Goal: Information Seeking & Learning: Find specific fact

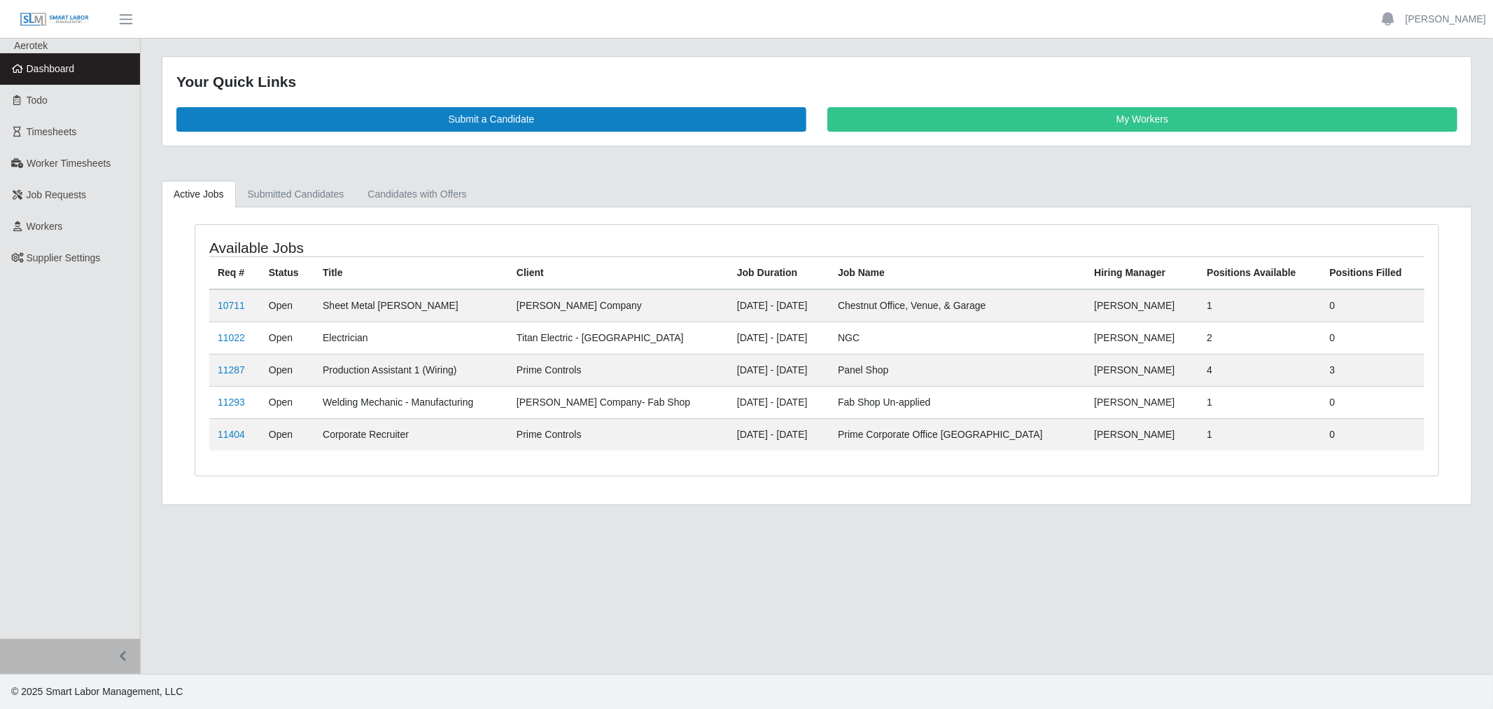
drag, startPoint x: 64, startPoint y: 228, endPoint x: 367, endPoint y: 134, distance: 316.5
click at [64, 228] on link "Workers" at bounding box center [70, 227] width 140 height 32
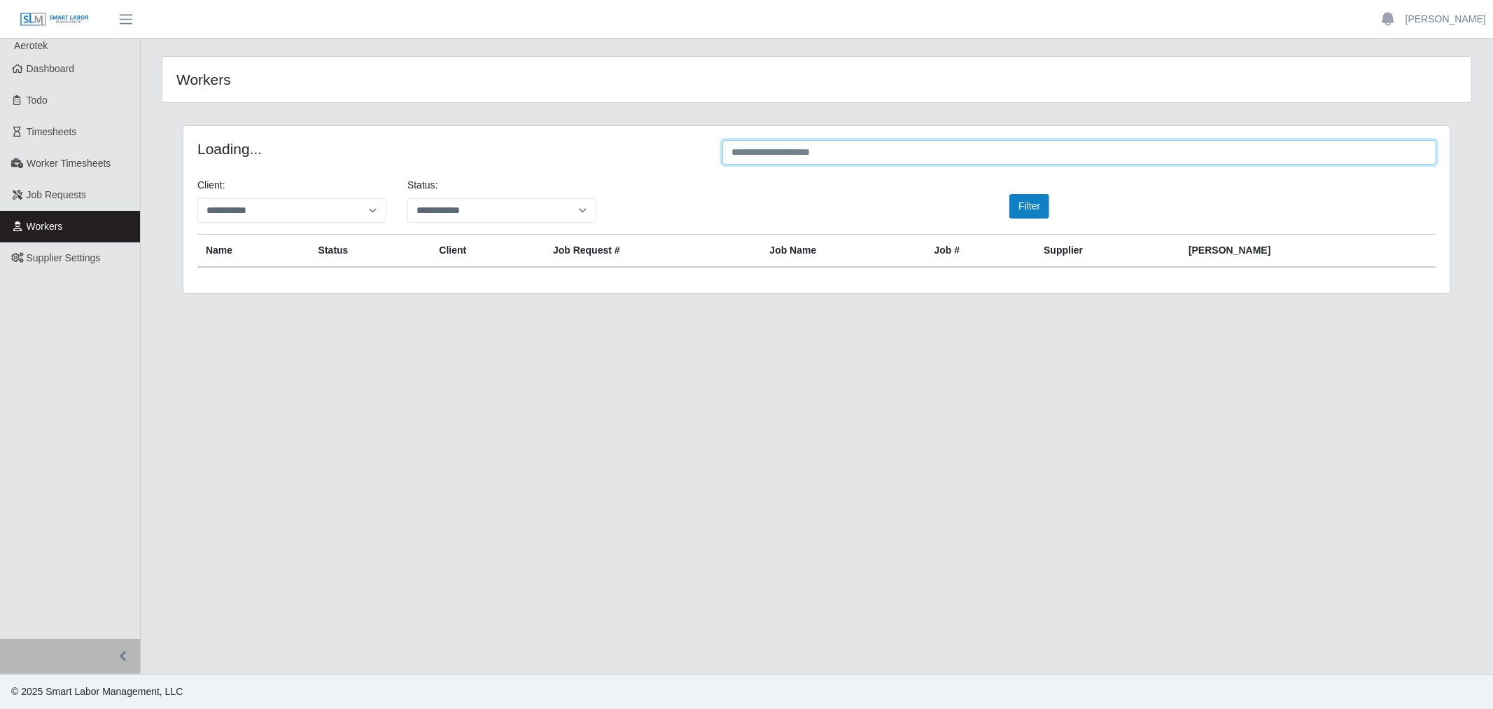
click at [863, 155] on input "text" at bounding box center [1080, 152] width 714 height 25
paste input "**********"
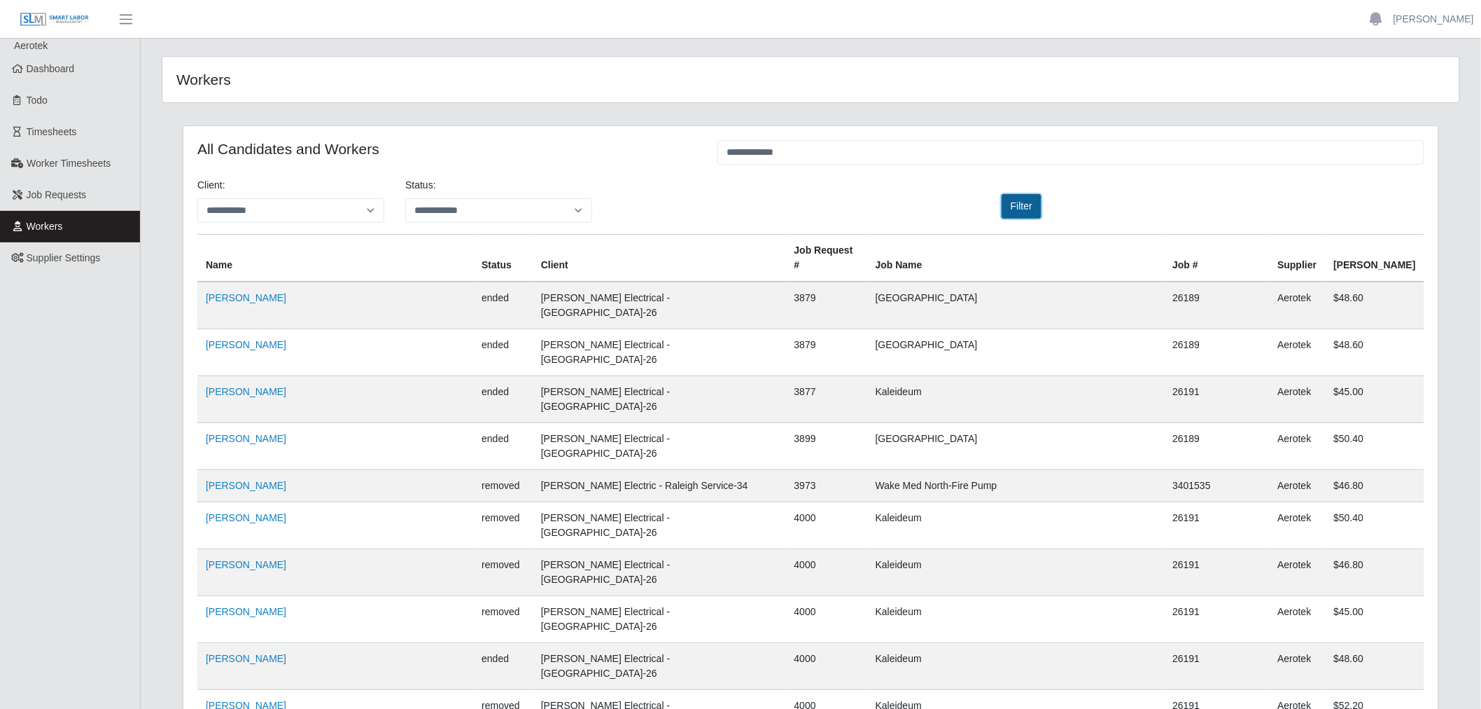
click at [1018, 204] on button "Filter" at bounding box center [1022, 206] width 40 height 25
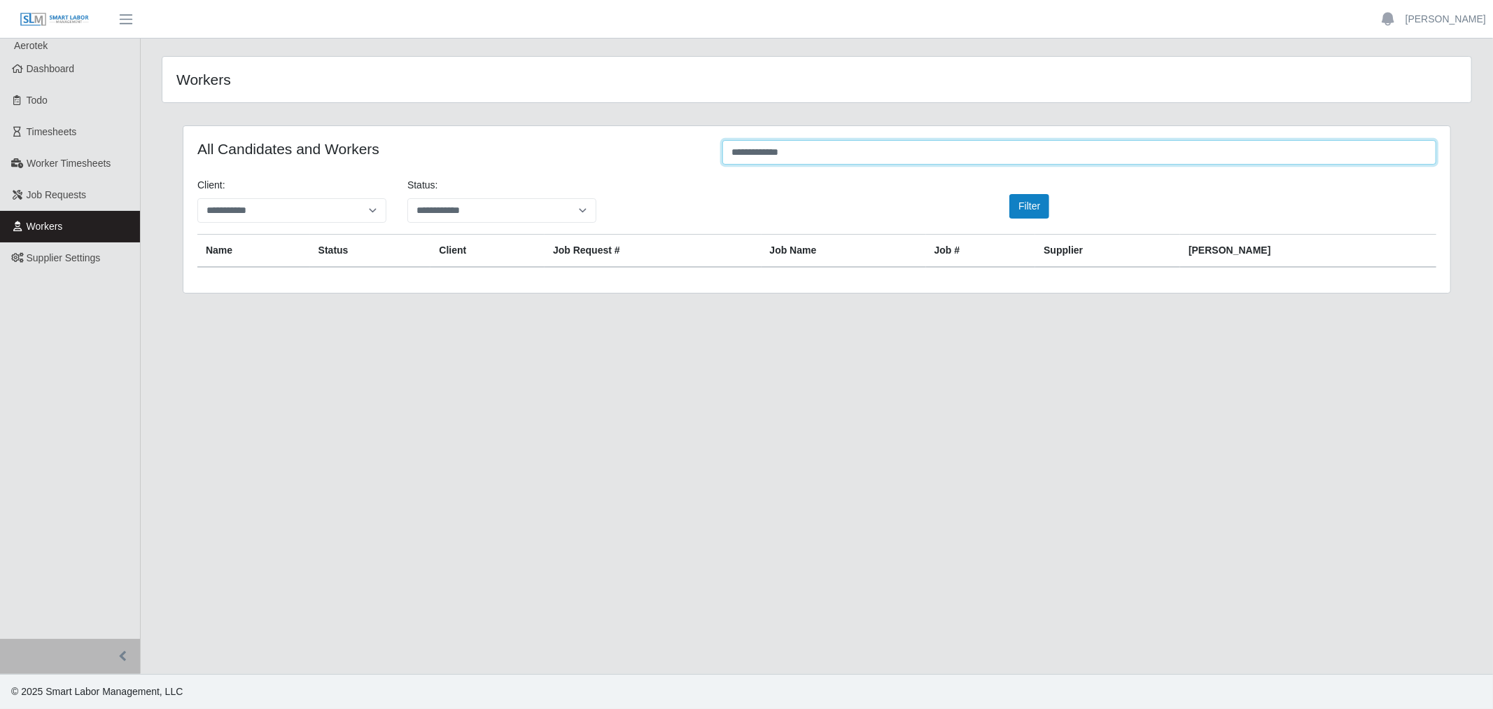
drag, startPoint x: 756, startPoint y: 151, endPoint x: 695, endPoint y: 151, distance: 60.9
click at [695, 151] on div "**********" at bounding box center [817, 153] width 1260 height 27
click at [737, 160] on input "********" at bounding box center [1080, 152] width 714 height 25
type input "*******"
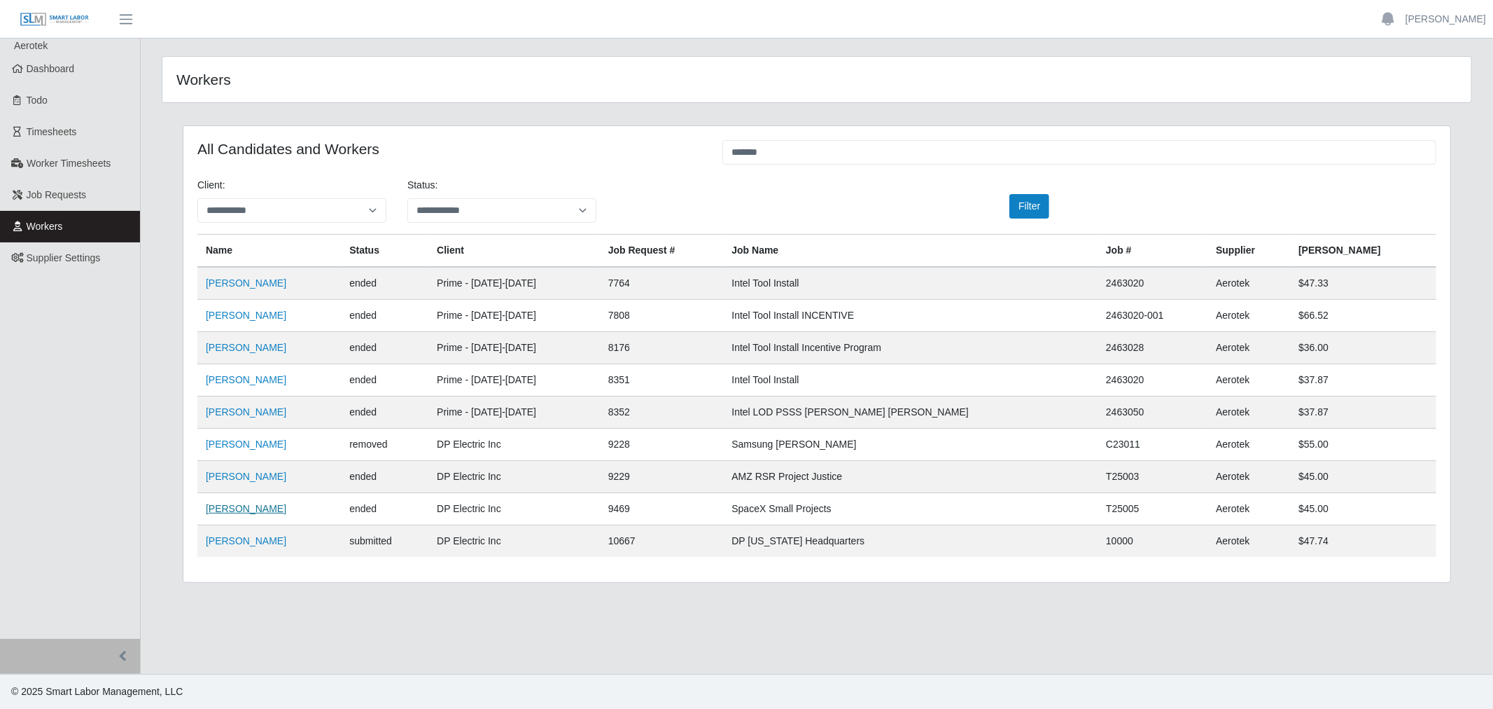
click at [249, 506] on link "Rogelio Perez" at bounding box center [246, 508] width 81 height 11
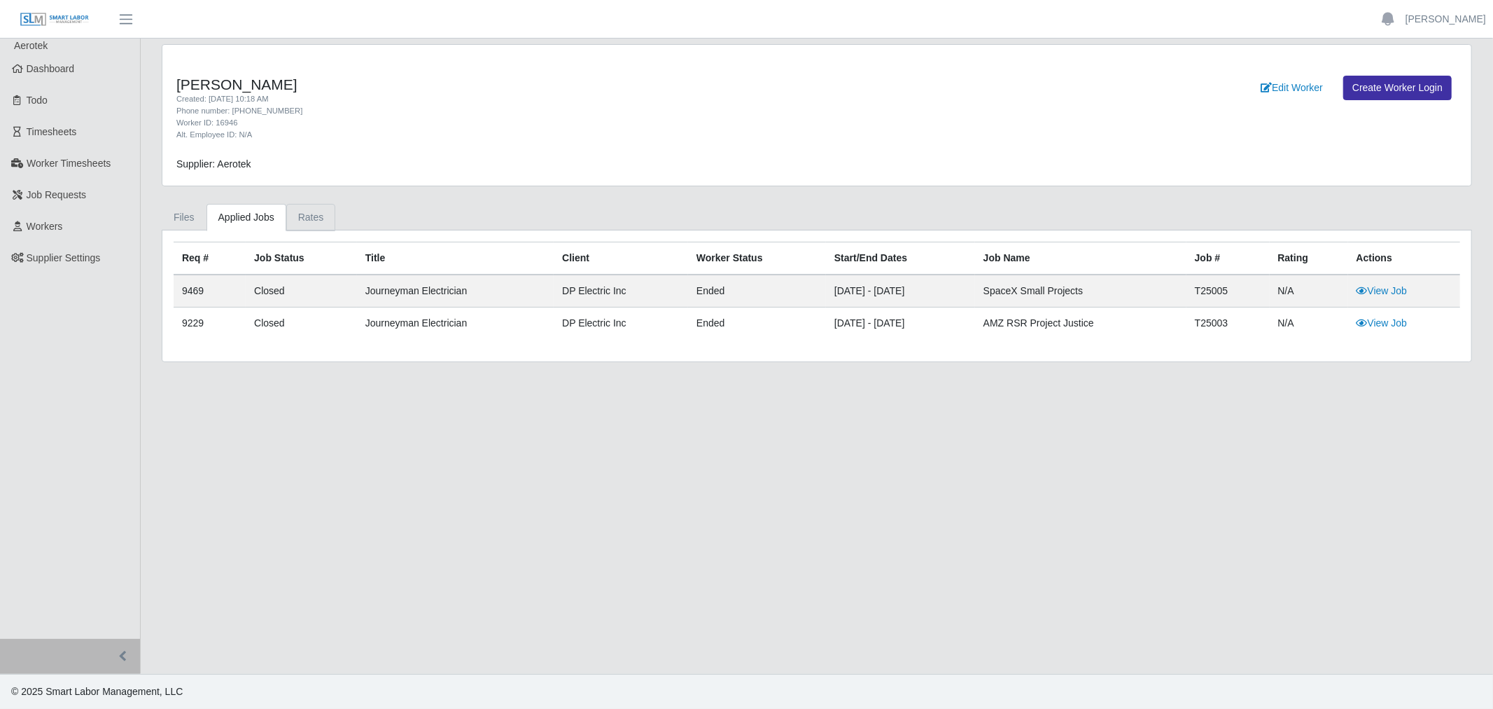
click at [304, 211] on link "Rates" at bounding box center [311, 217] width 50 height 27
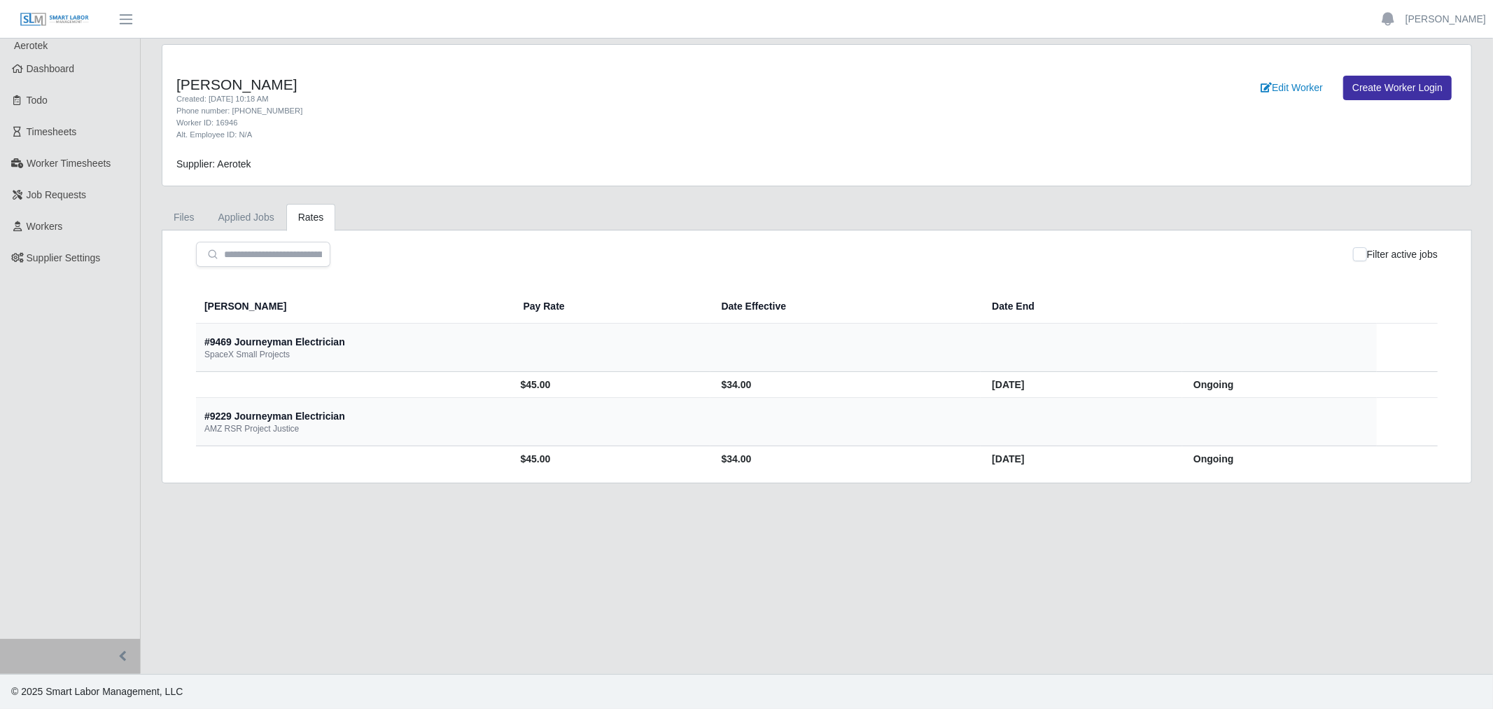
click at [512, 386] on td "$45.00" at bounding box center [611, 385] width 198 height 26
copy td "45.00"
drag, startPoint x: 57, startPoint y: 221, endPoint x: 129, endPoint y: 239, distance: 73.9
click at [57, 221] on span "Workers" at bounding box center [45, 226] width 36 height 11
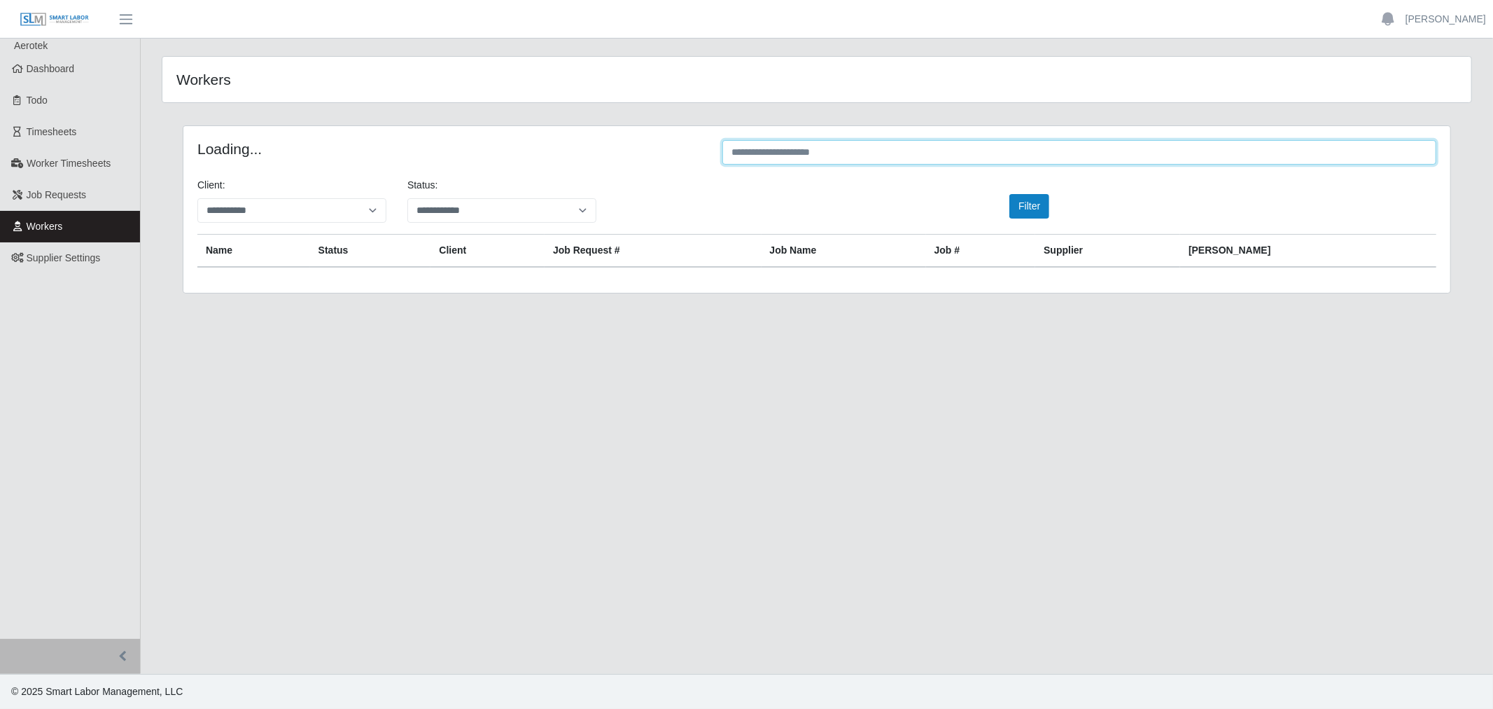
click at [960, 151] on input "text" at bounding box center [1080, 152] width 714 height 25
paste input "*******"
click at [1028, 204] on button "Filter" at bounding box center [1030, 206] width 40 height 25
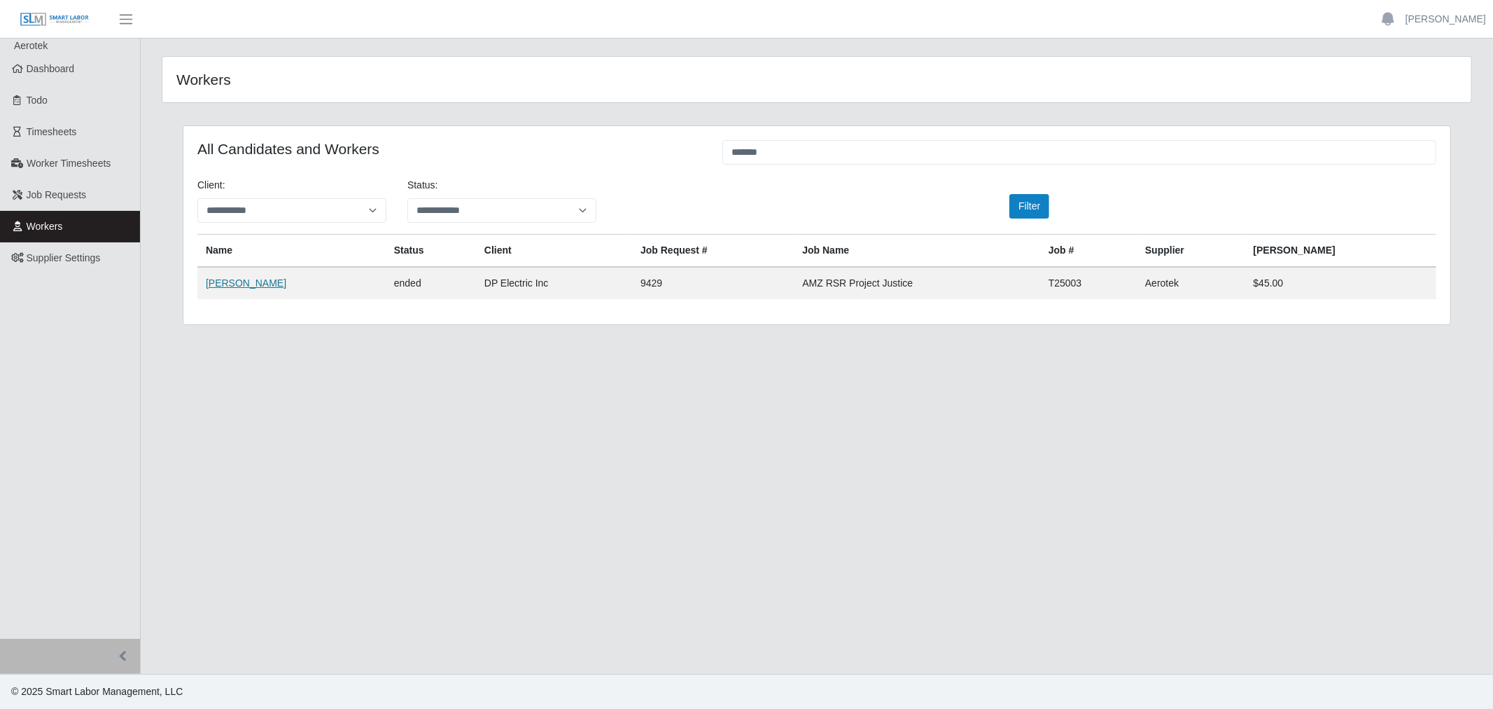
click at [260, 284] on link "Raymond Tovar" at bounding box center [246, 282] width 81 height 11
drag, startPoint x: 782, startPoint y: 158, endPoint x: 702, endPoint y: 155, distance: 80.6
click at [702, 155] on div "All Candidates and Workers *******" at bounding box center [817, 153] width 1260 height 27
paste input "text"
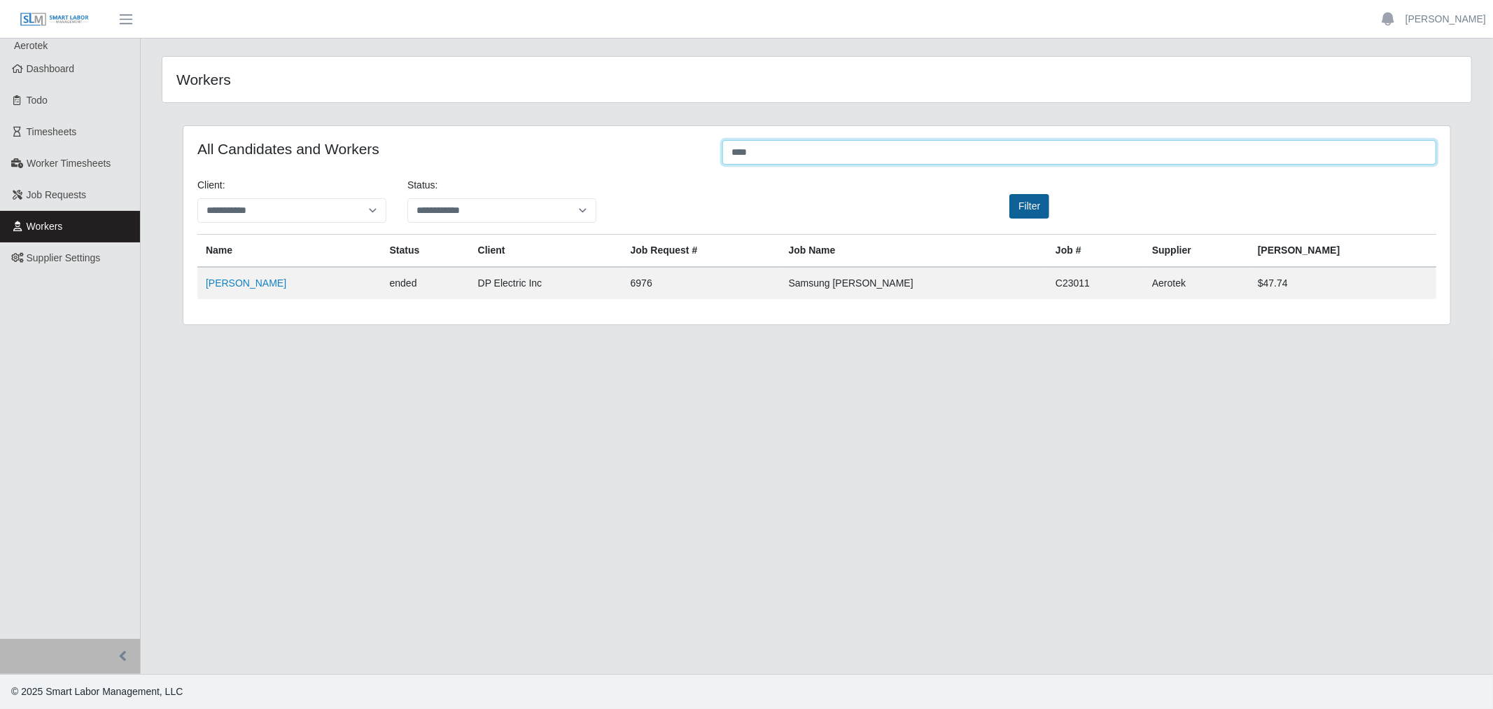
type input "****"
click at [1038, 207] on button "Filter" at bounding box center [1030, 206] width 40 height 25
click at [1020, 204] on button "Filter" at bounding box center [1030, 206] width 40 height 25
click at [249, 283] on link "Raul Martinez" at bounding box center [246, 282] width 81 height 11
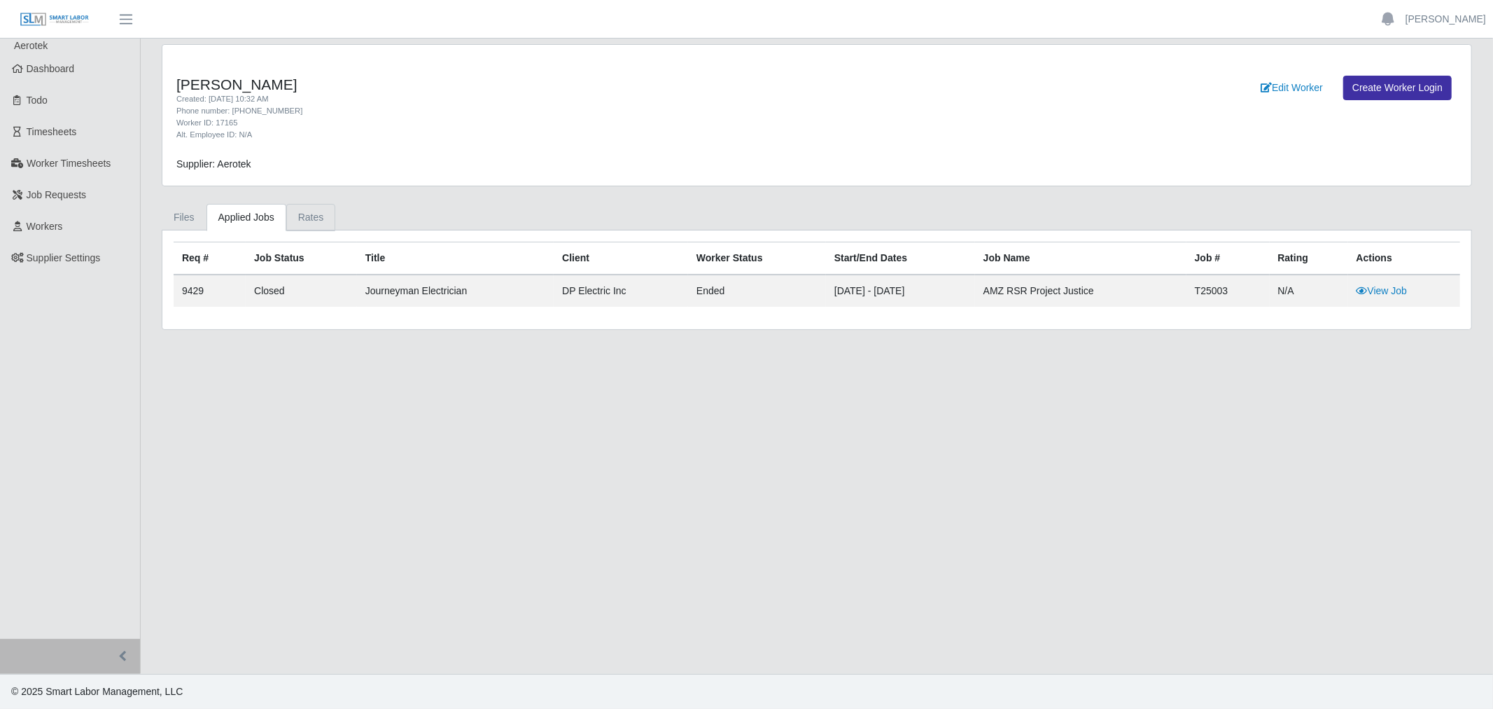
click at [295, 218] on link "Rates" at bounding box center [311, 217] width 50 height 27
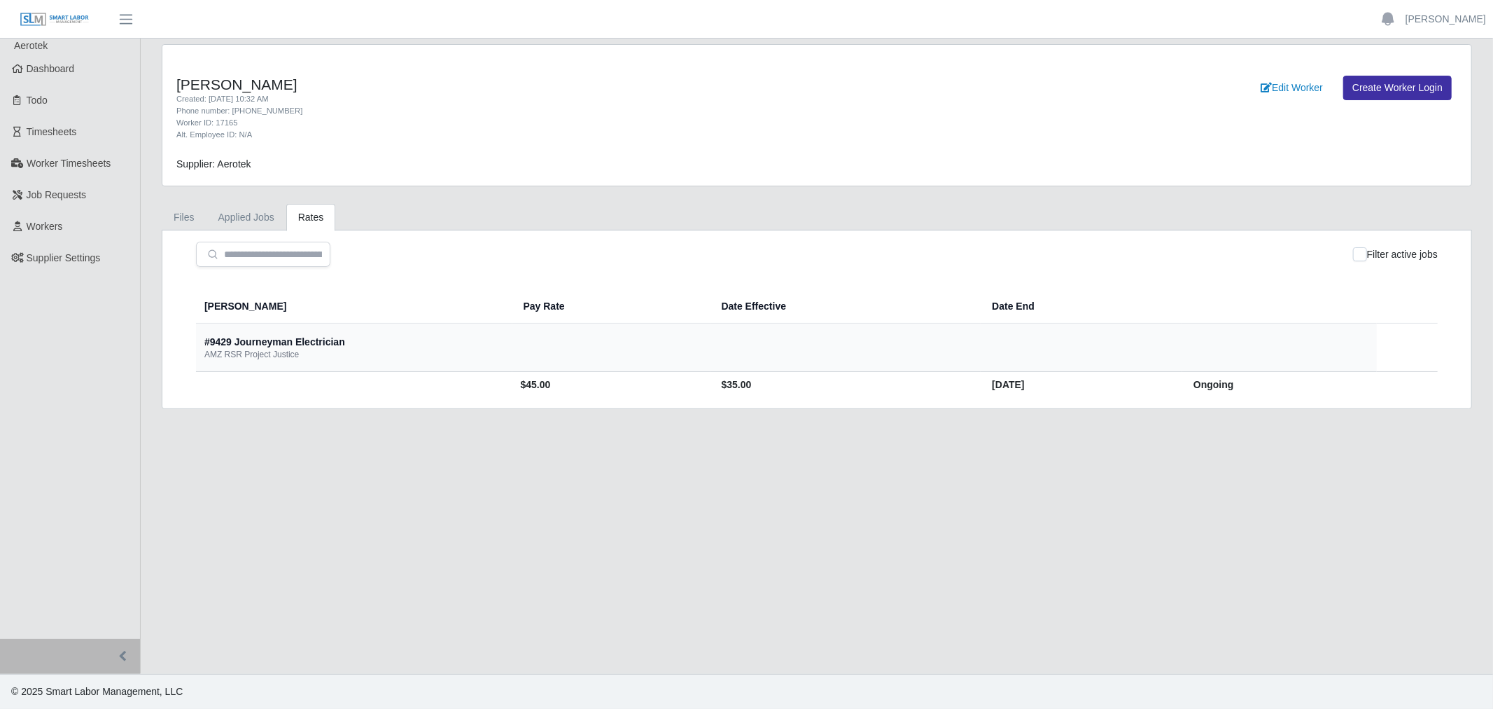
click at [512, 389] on td "$45.00" at bounding box center [611, 385] width 198 height 26
copy td "45.00"
click at [26, 214] on link "Workers" at bounding box center [70, 227] width 140 height 32
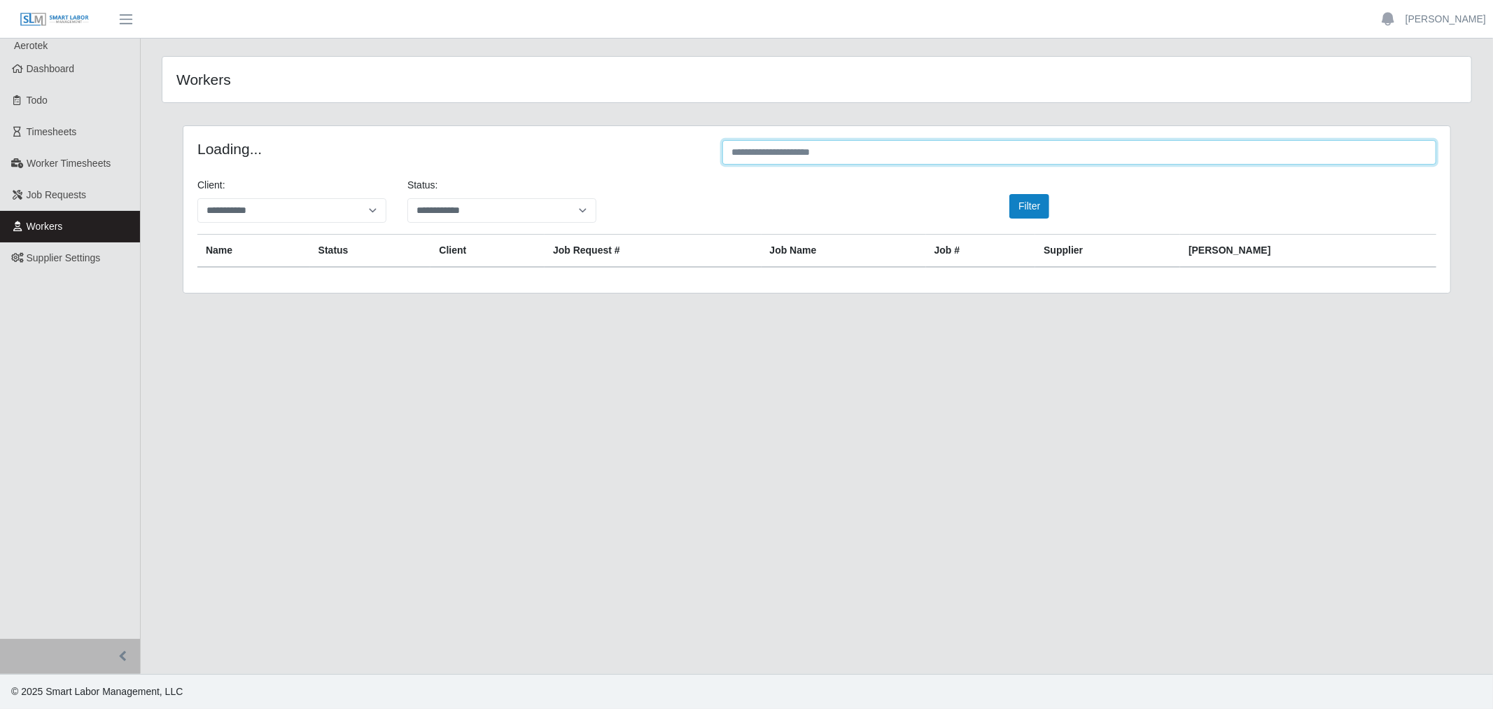
click at [808, 162] on input "text" at bounding box center [1080, 152] width 714 height 25
paste input "****"
type input "****"
click at [1024, 214] on button "Filter" at bounding box center [1030, 206] width 40 height 25
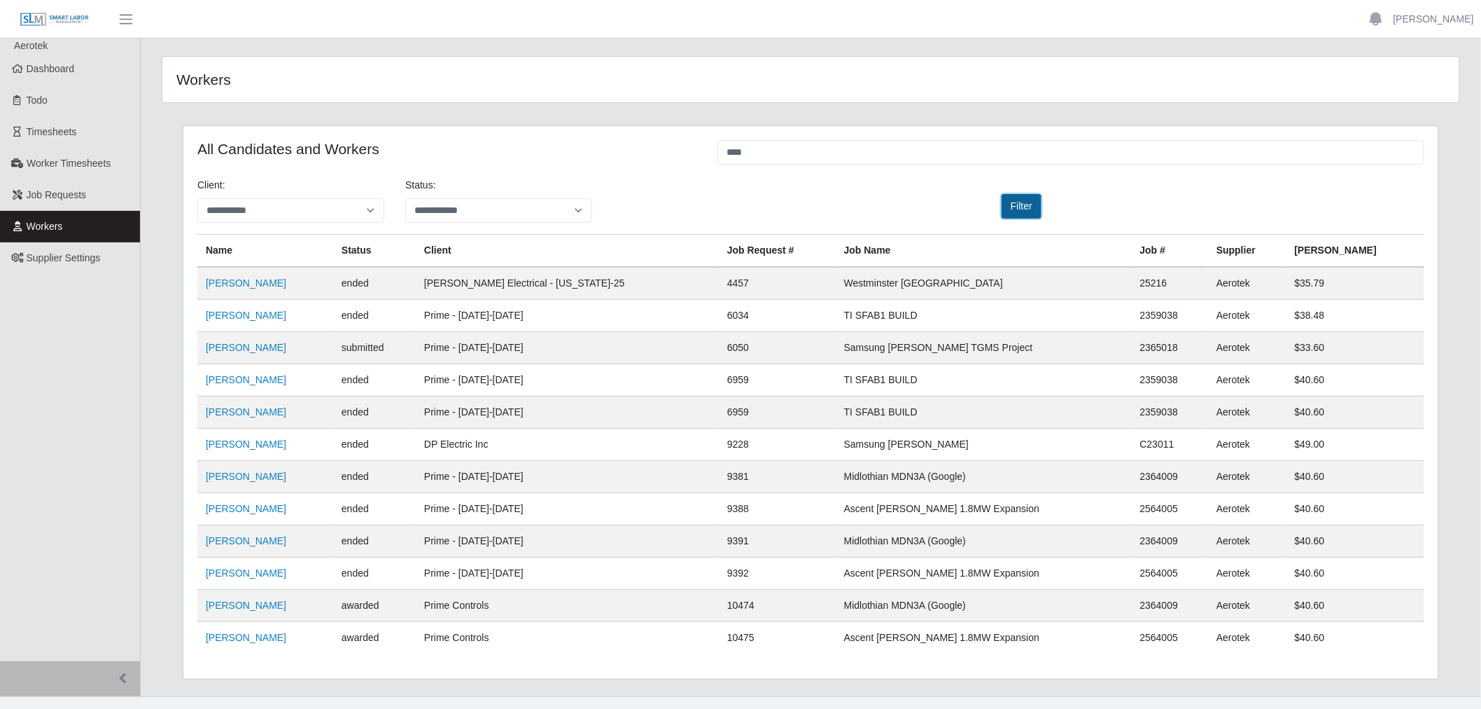
click at [1031, 211] on button "Filter" at bounding box center [1022, 206] width 40 height 25
click at [232, 445] on link "Kevin Diaz" at bounding box center [246, 443] width 81 height 11
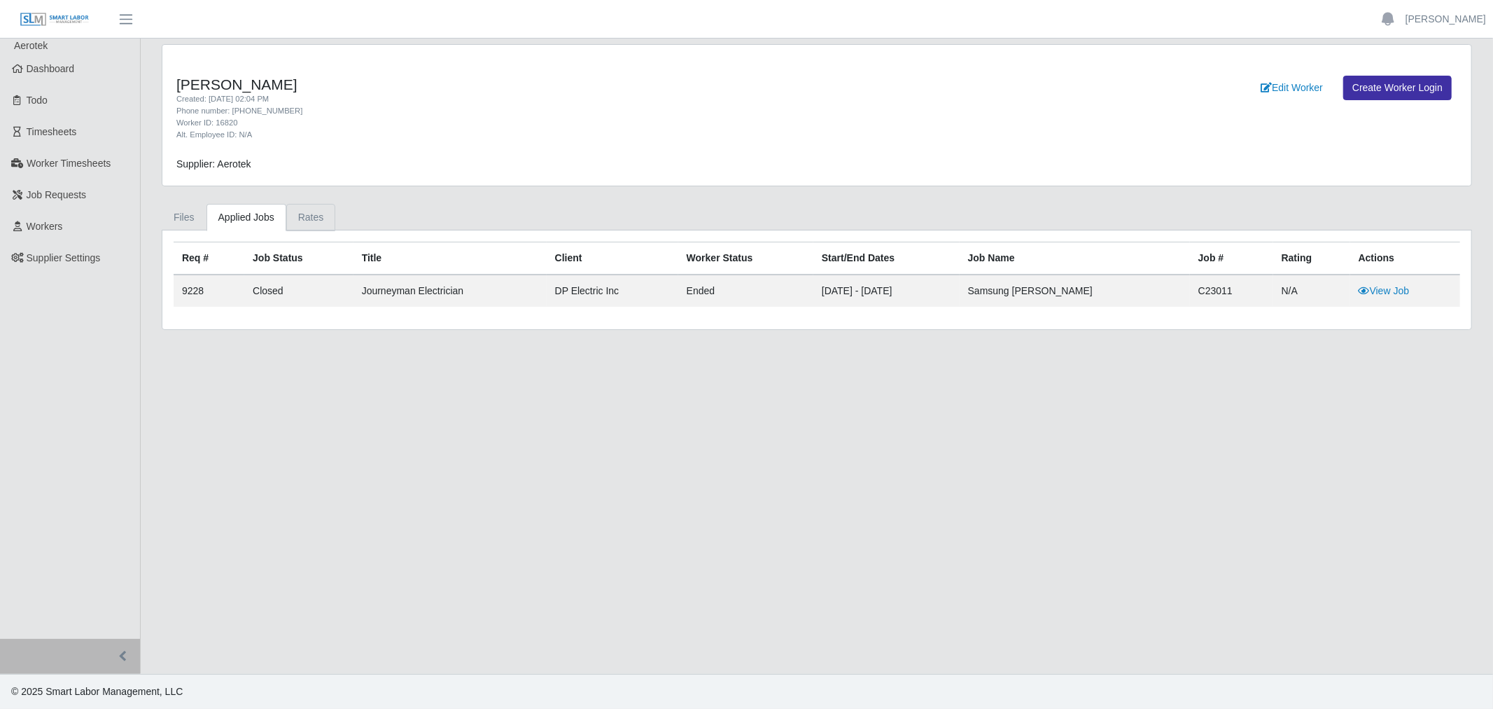
click at [312, 221] on link "Rates" at bounding box center [311, 217] width 50 height 27
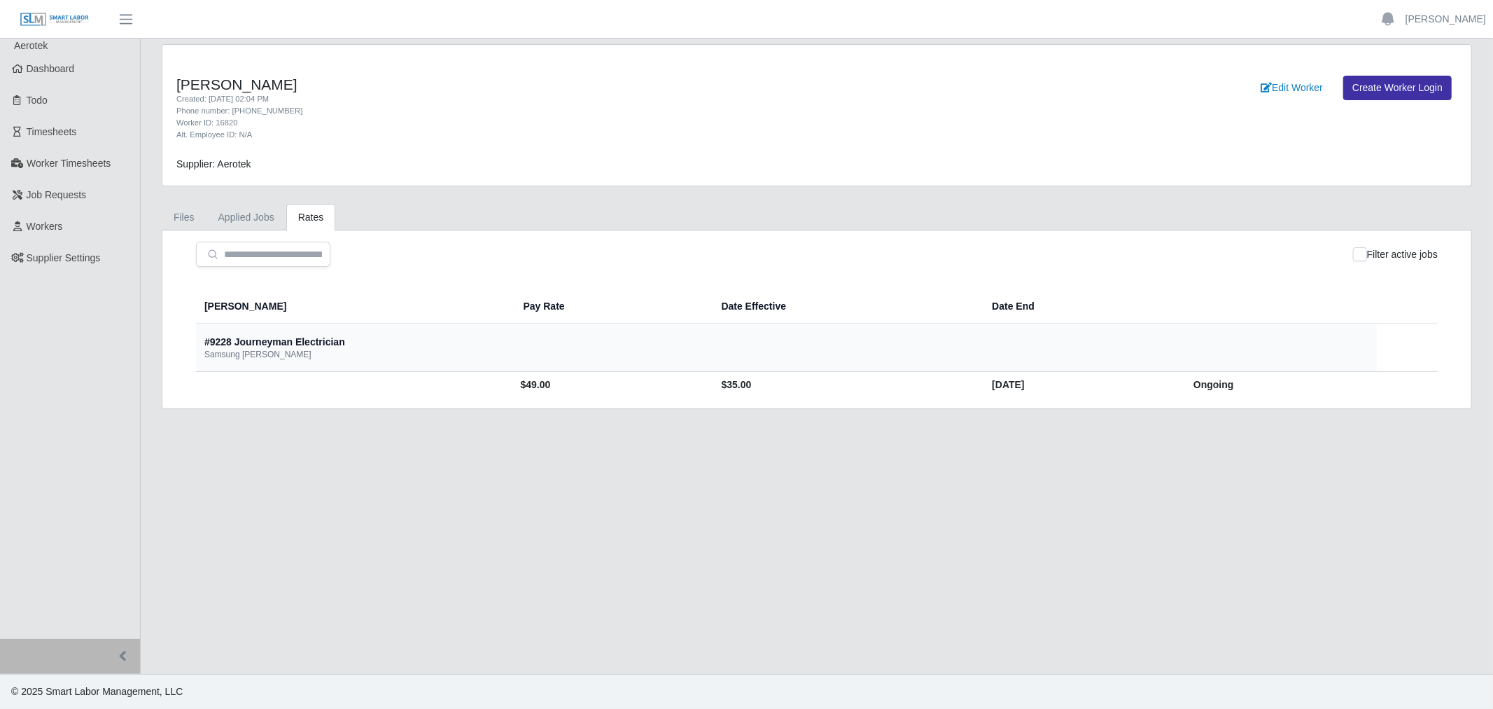
click at [512, 384] on td "$49.00" at bounding box center [611, 385] width 198 height 26
copy td "49.00"
drag, startPoint x: 53, startPoint y: 214, endPoint x: 187, endPoint y: 178, distance: 139.3
click at [53, 214] on link "Workers" at bounding box center [70, 227] width 140 height 32
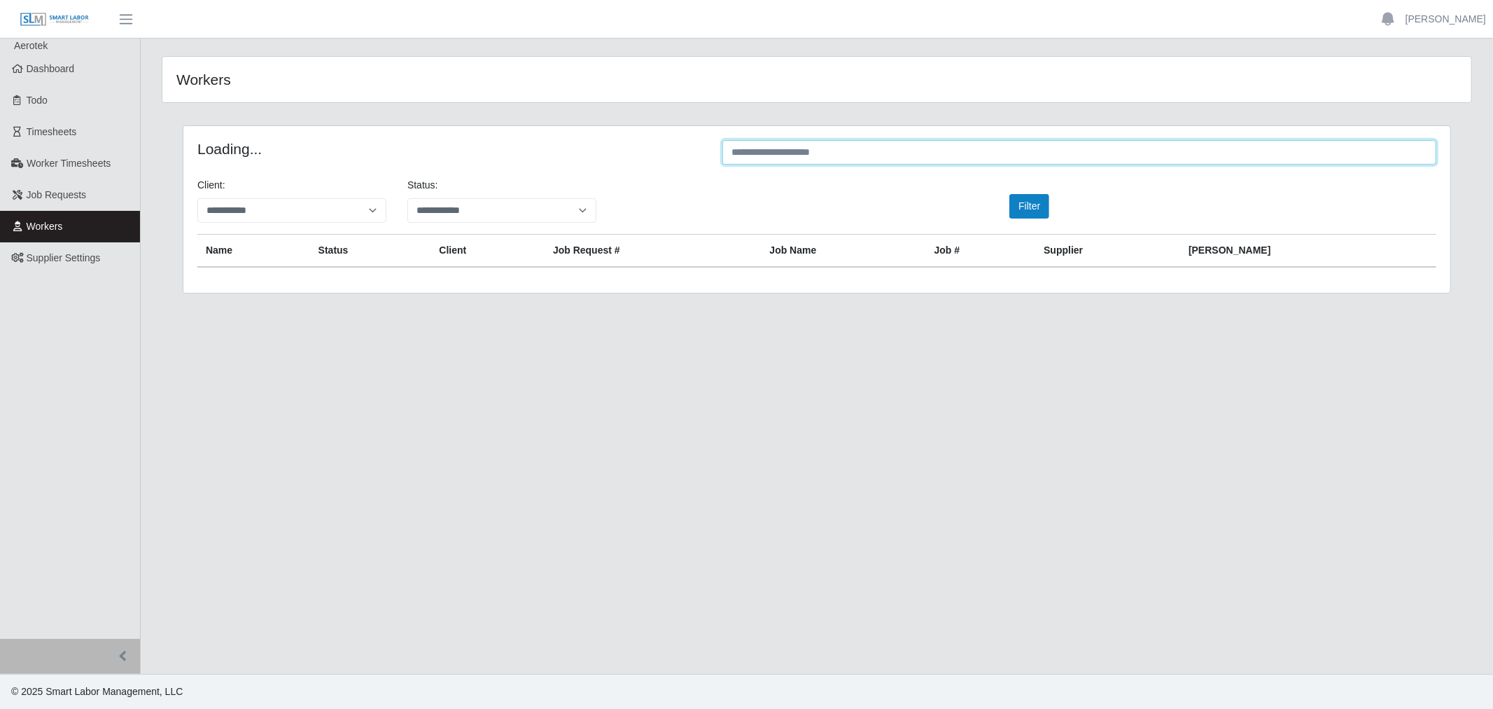
click at [876, 155] on input "text" at bounding box center [1080, 152] width 714 height 25
paste input "****"
type input "****"
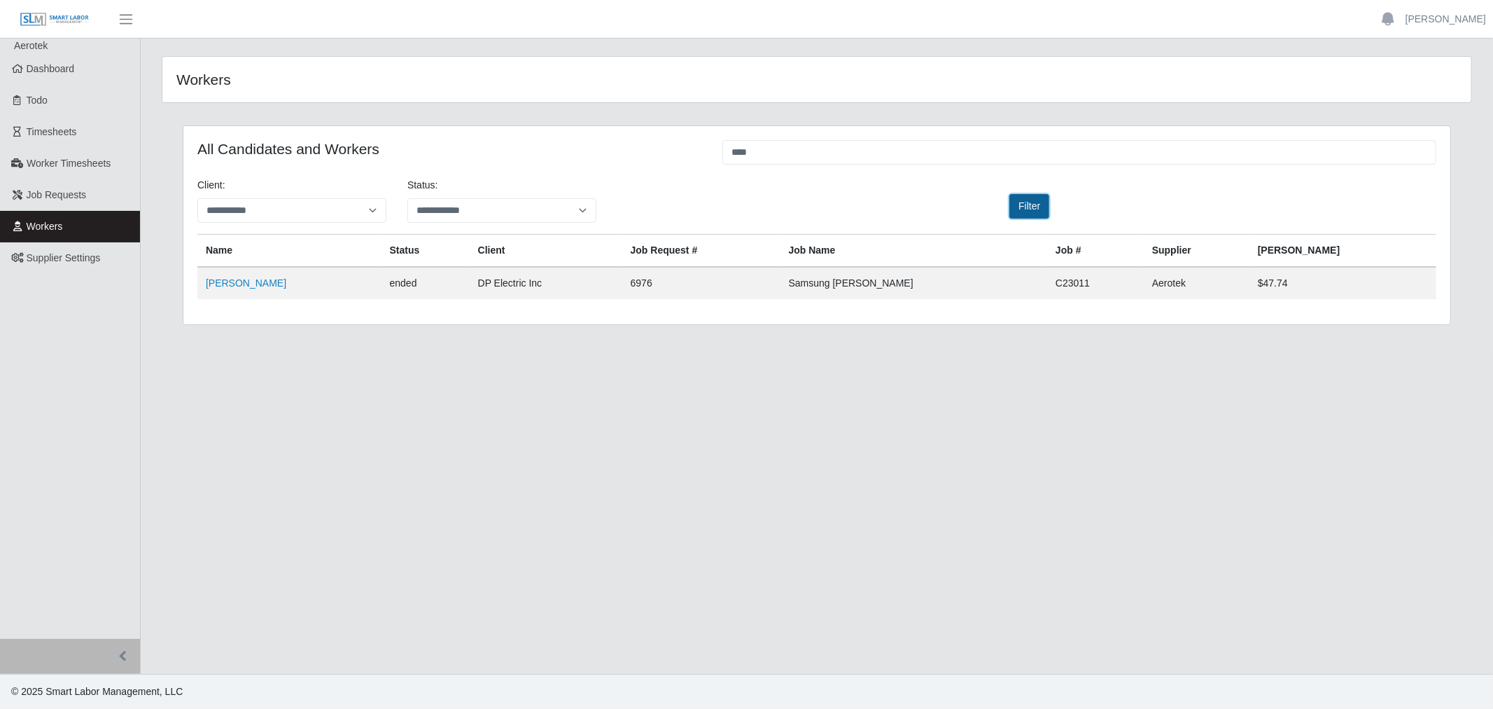
click at [1019, 204] on button "Filter" at bounding box center [1030, 206] width 40 height 25
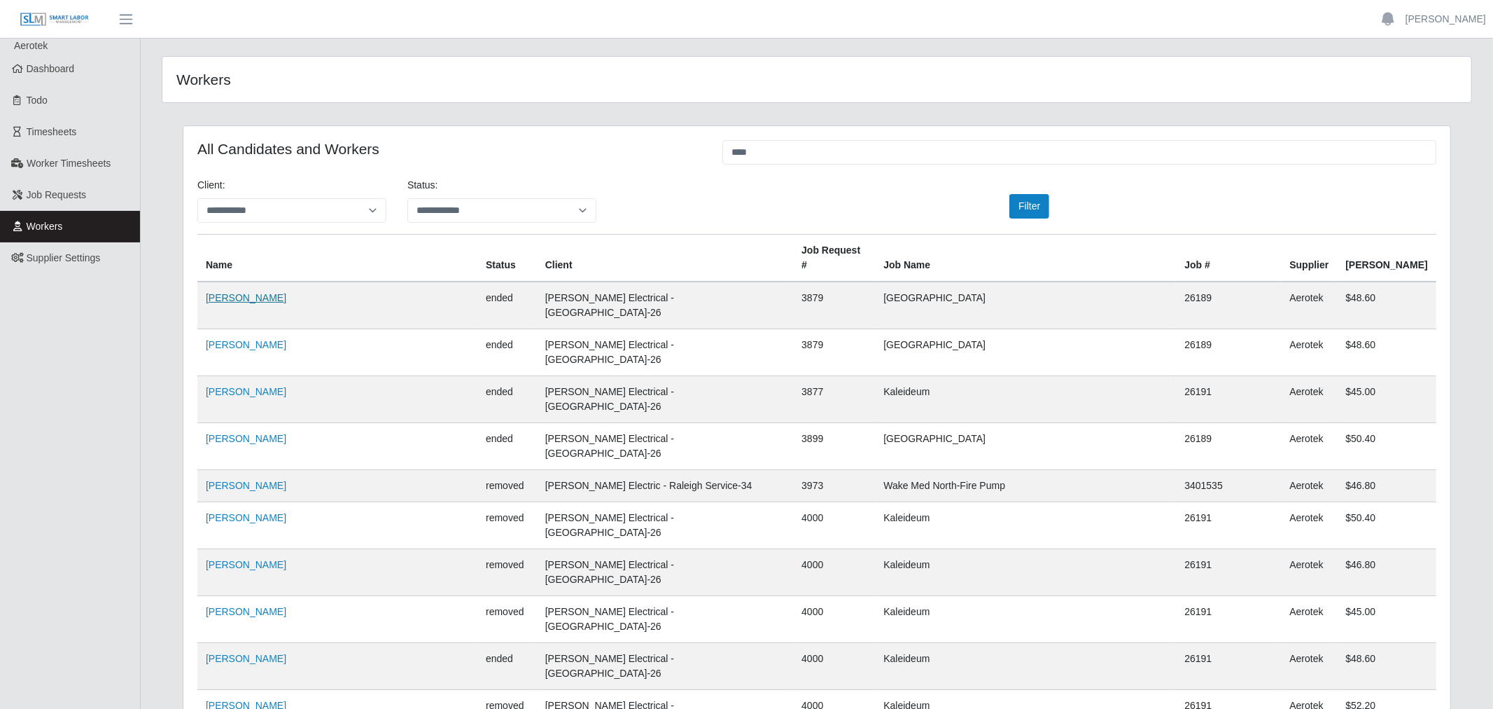
click at [248, 292] on link "Matthew Workman" at bounding box center [246, 297] width 81 height 11
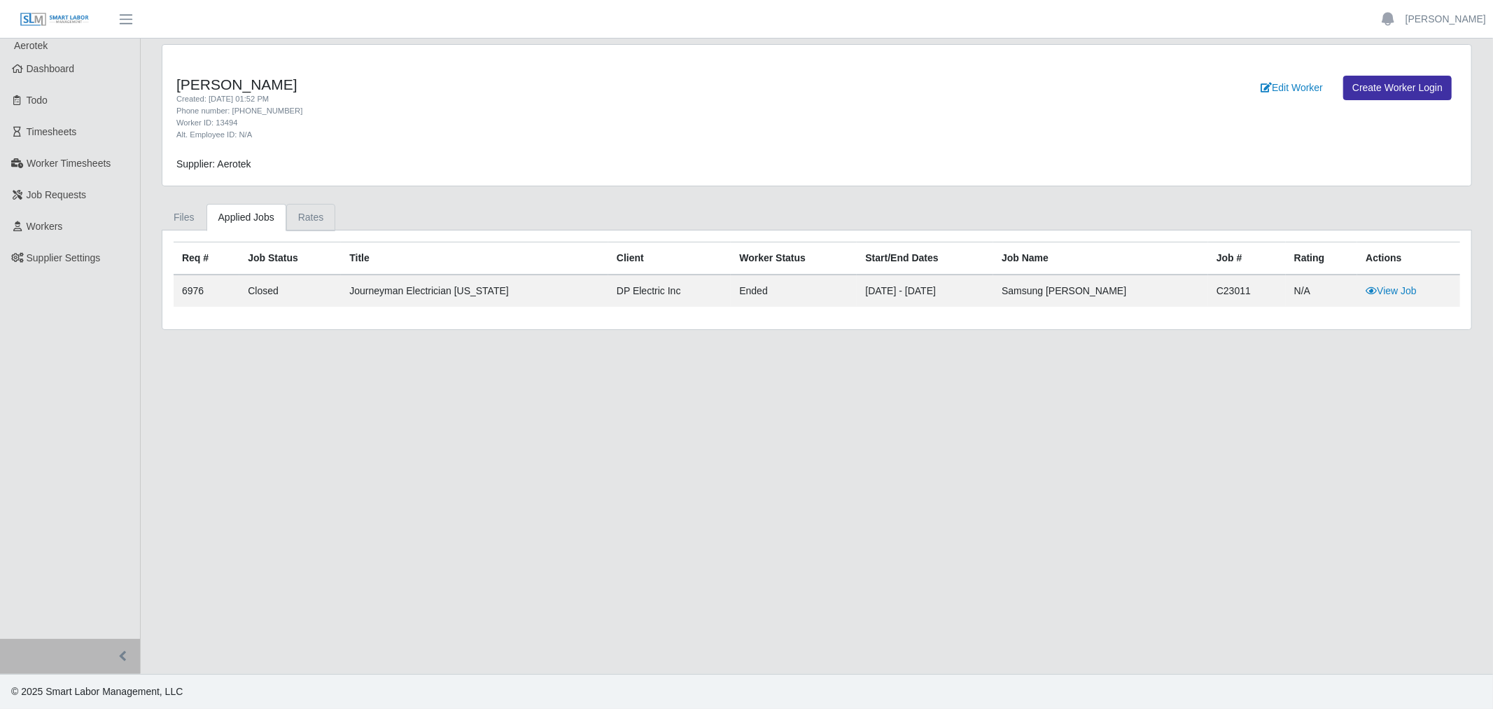
click at [312, 214] on link "Rates" at bounding box center [311, 217] width 50 height 27
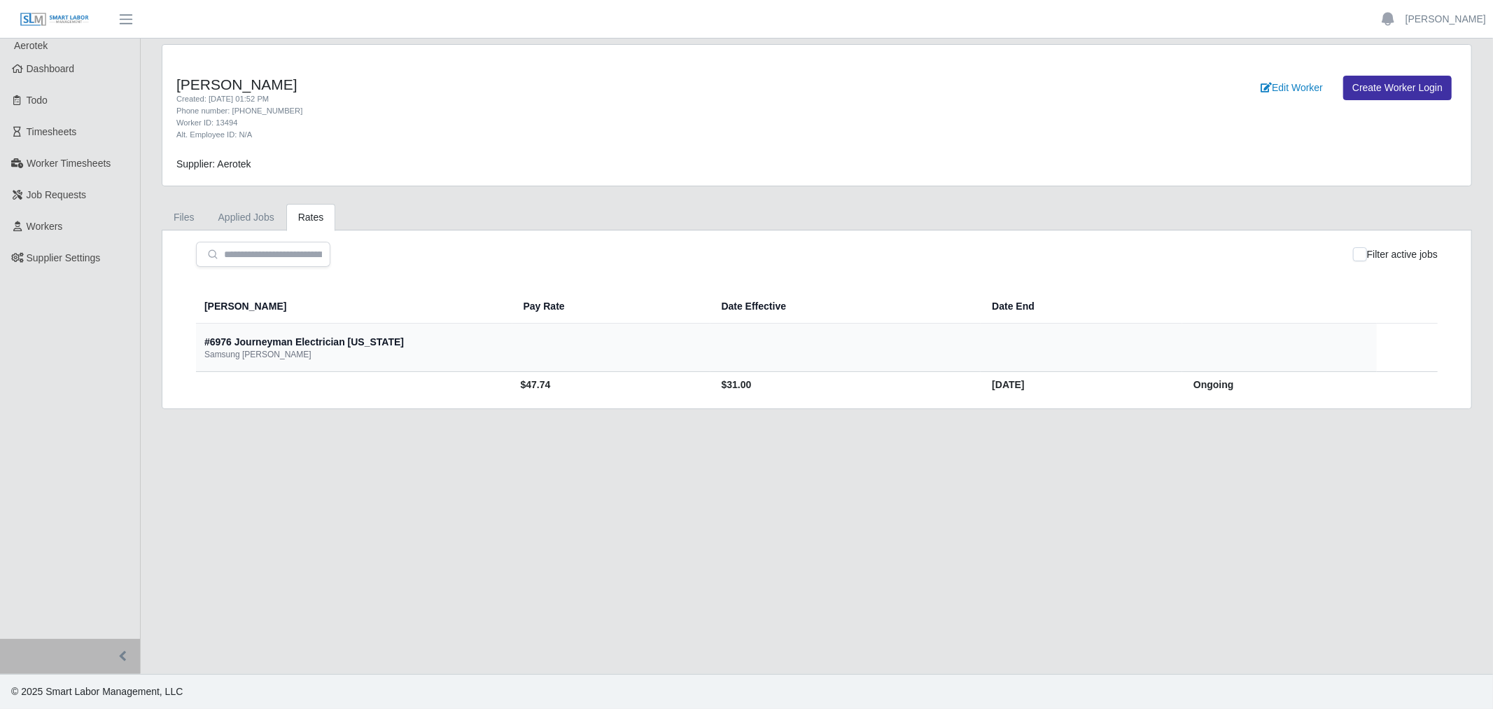
click at [512, 383] on td "$47.74" at bounding box center [611, 385] width 198 height 26
copy td "47.74"
click at [77, 229] on link "Workers" at bounding box center [70, 227] width 140 height 32
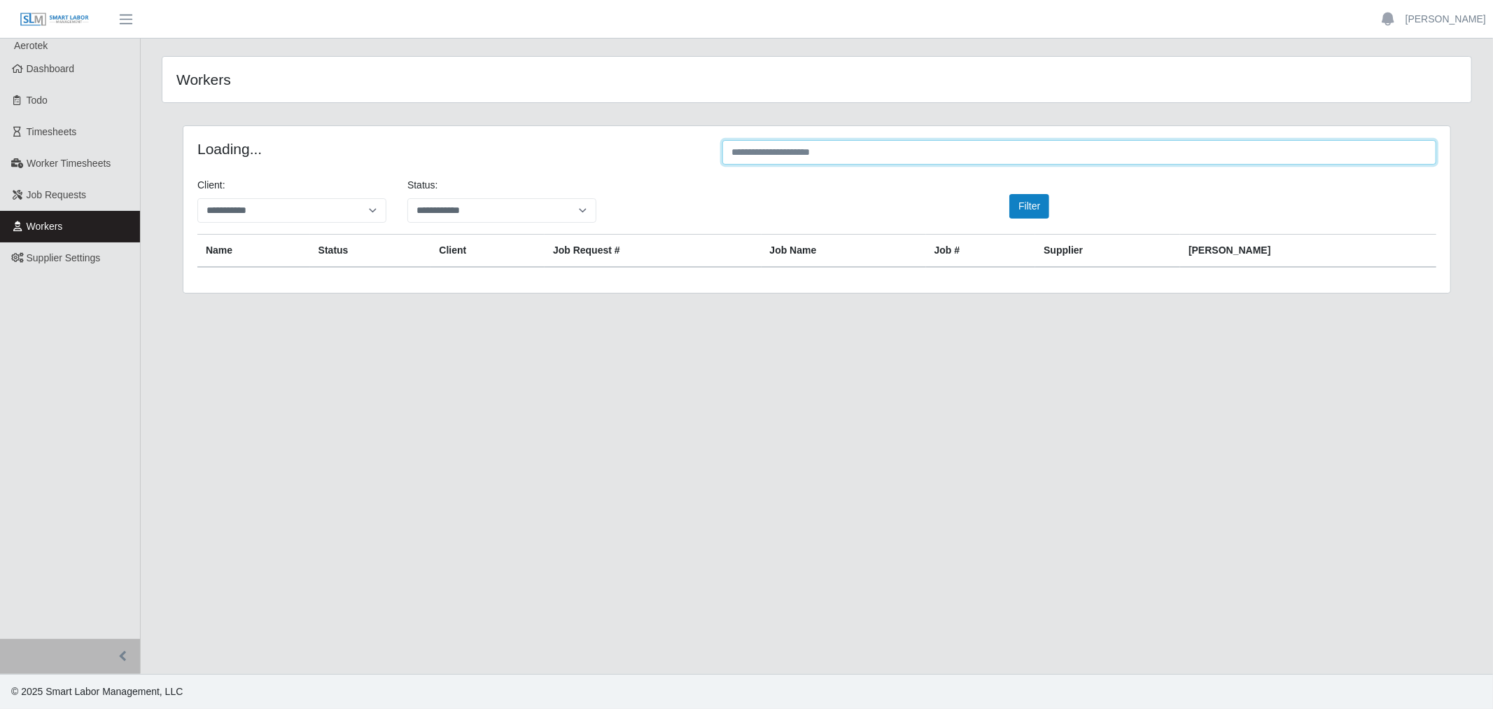
click at [914, 159] on input "text" at bounding box center [1080, 152] width 714 height 25
paste input "********"
type input "********"
click at [1029, 209] on button "Filter" at bounding box center [1030, 206] width 40 height 25
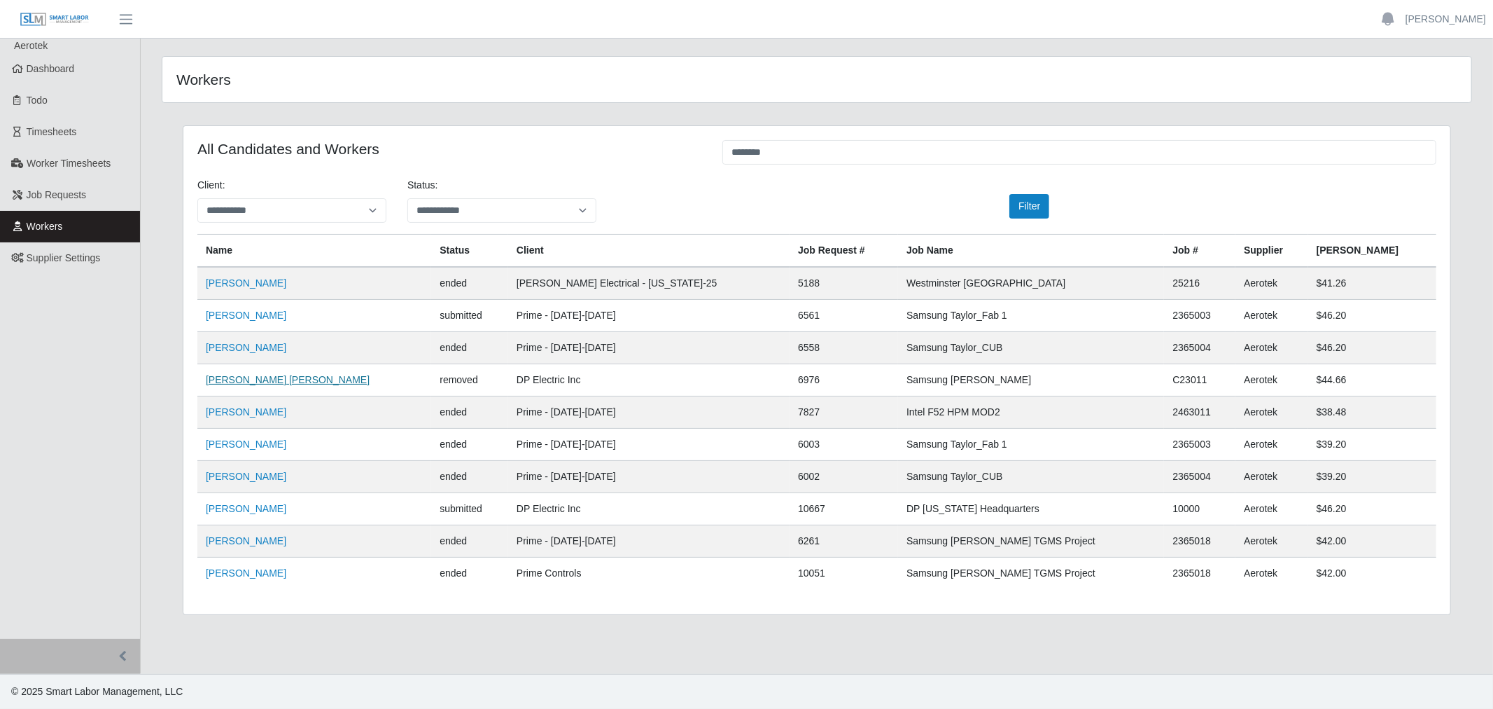
click at [246, 379] on link "Juan Castillo Martin" at bounding box center [288, 379] width 164 height 11
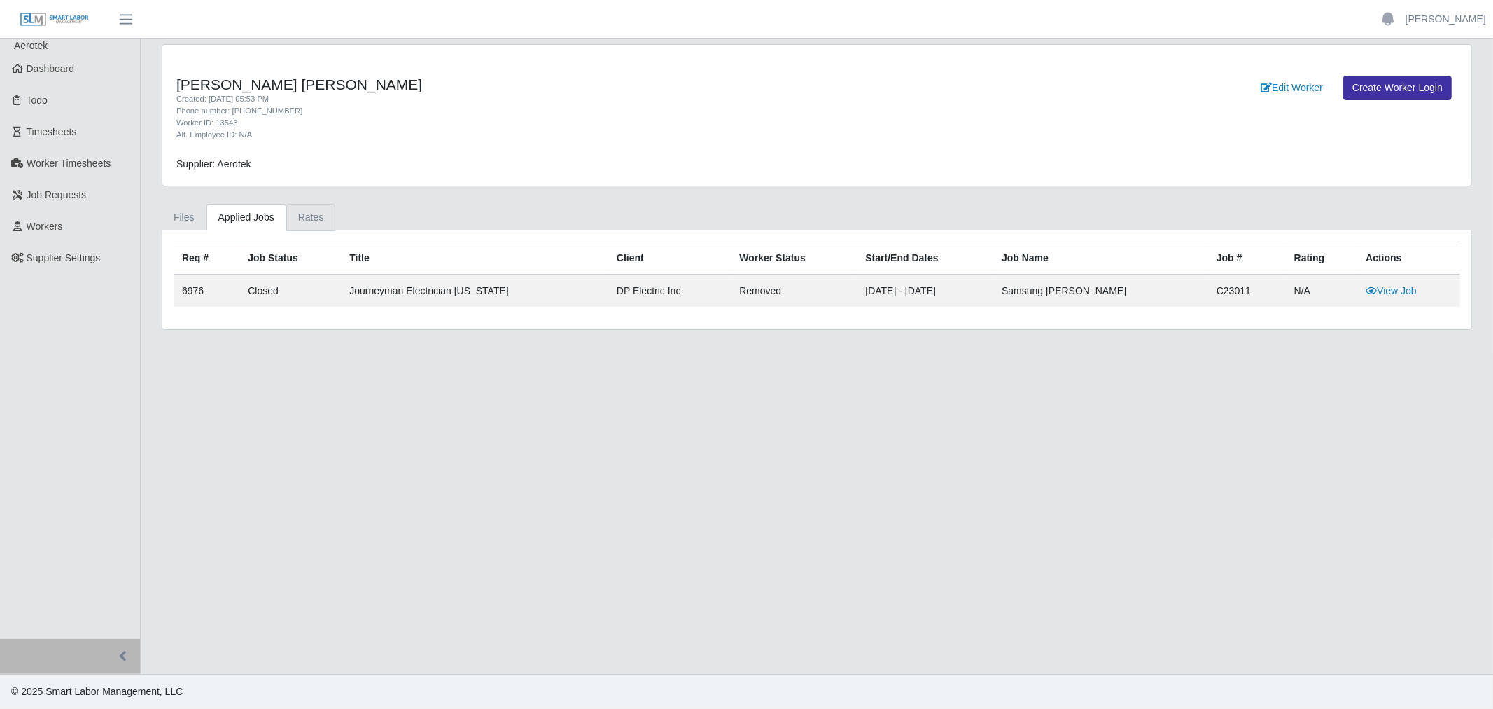
click at [308, 227] on link "Rates" at bounding box center [311, 217] width 50 height 27
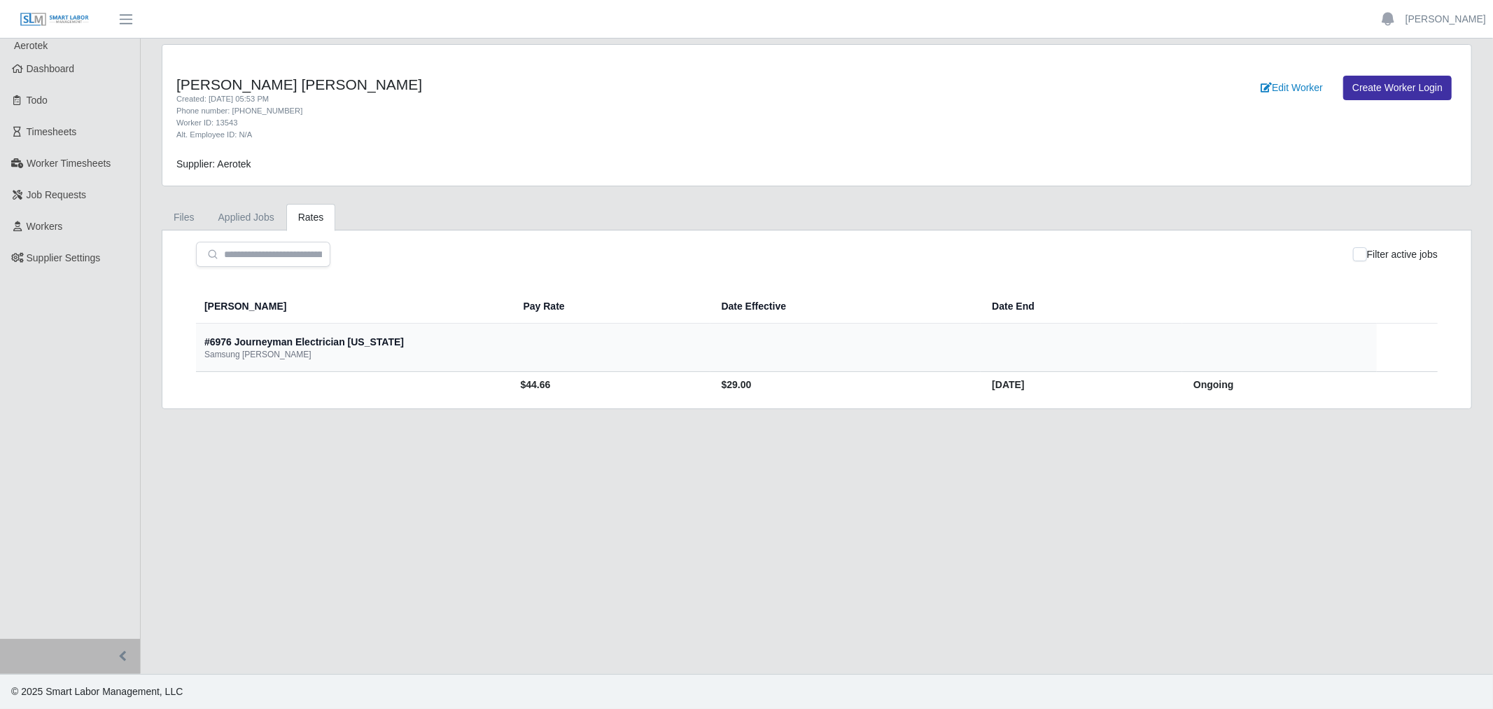
click at [512, 387] on td "$44.66" at bounding box center [611, 385] width 198 height 26
copy td "44.66"
click at [25, 223] on link "Workers" at bounding box center [70, 227] width 140 height 32
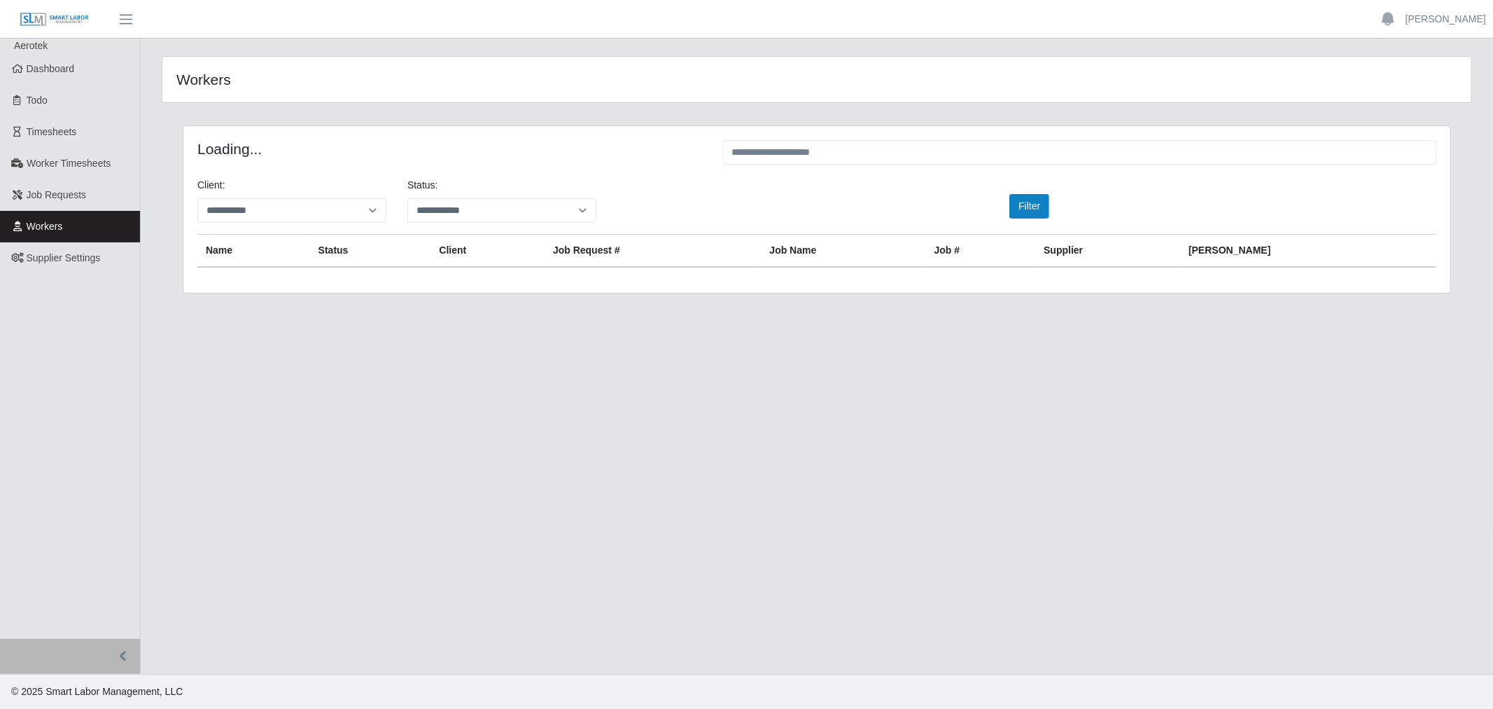
click at [866, 91] on div "Workers" at bounding box center [816, 80] width 1309 height 46
click at [863, 151] on input "text" at bounding box center [1080, 152] width 714 height 25
paste input "********"
type input "********"
click at [1033, 205] on button "Filter" at bounding box center [1030, 206] width 40 height 25
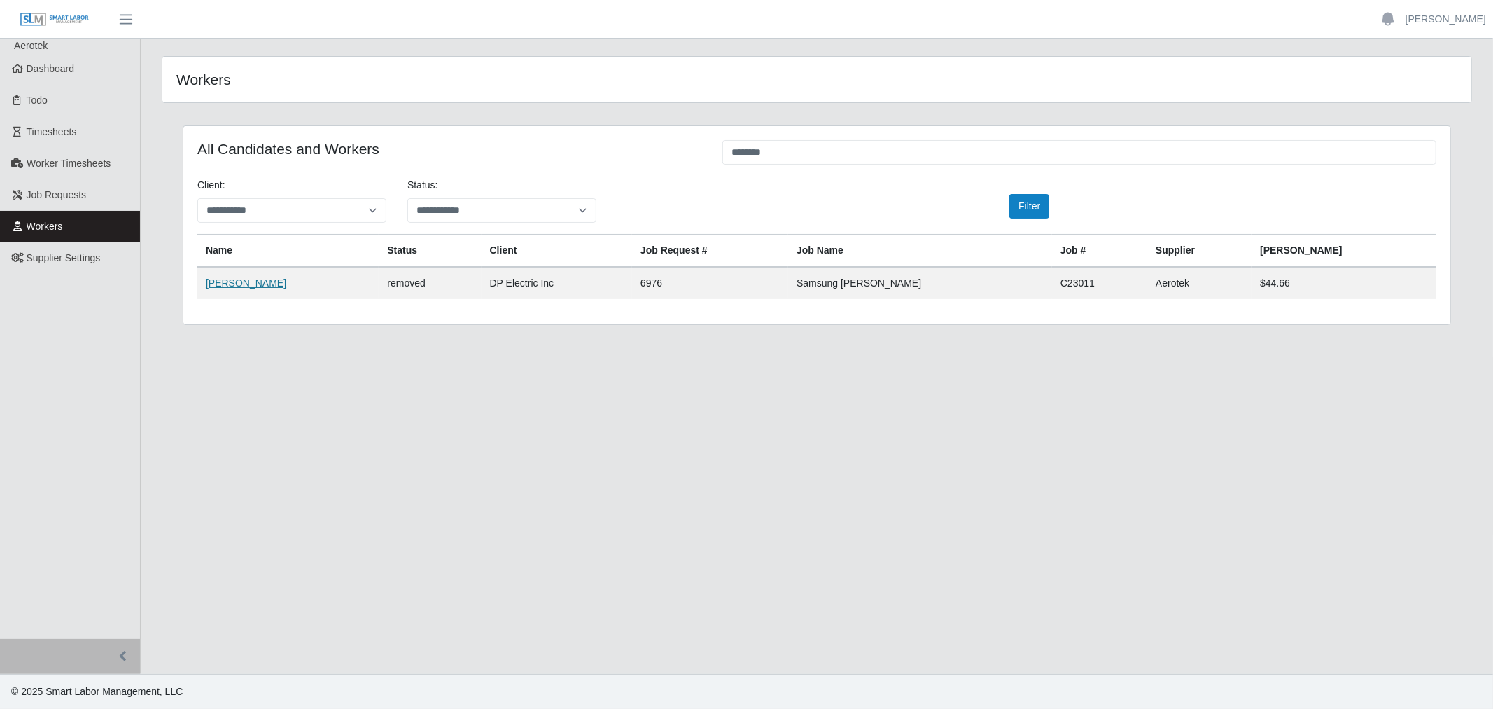
click at [260, 277] on link "Cervando Perez" at bounding box center [246, 282] width 81 height 11
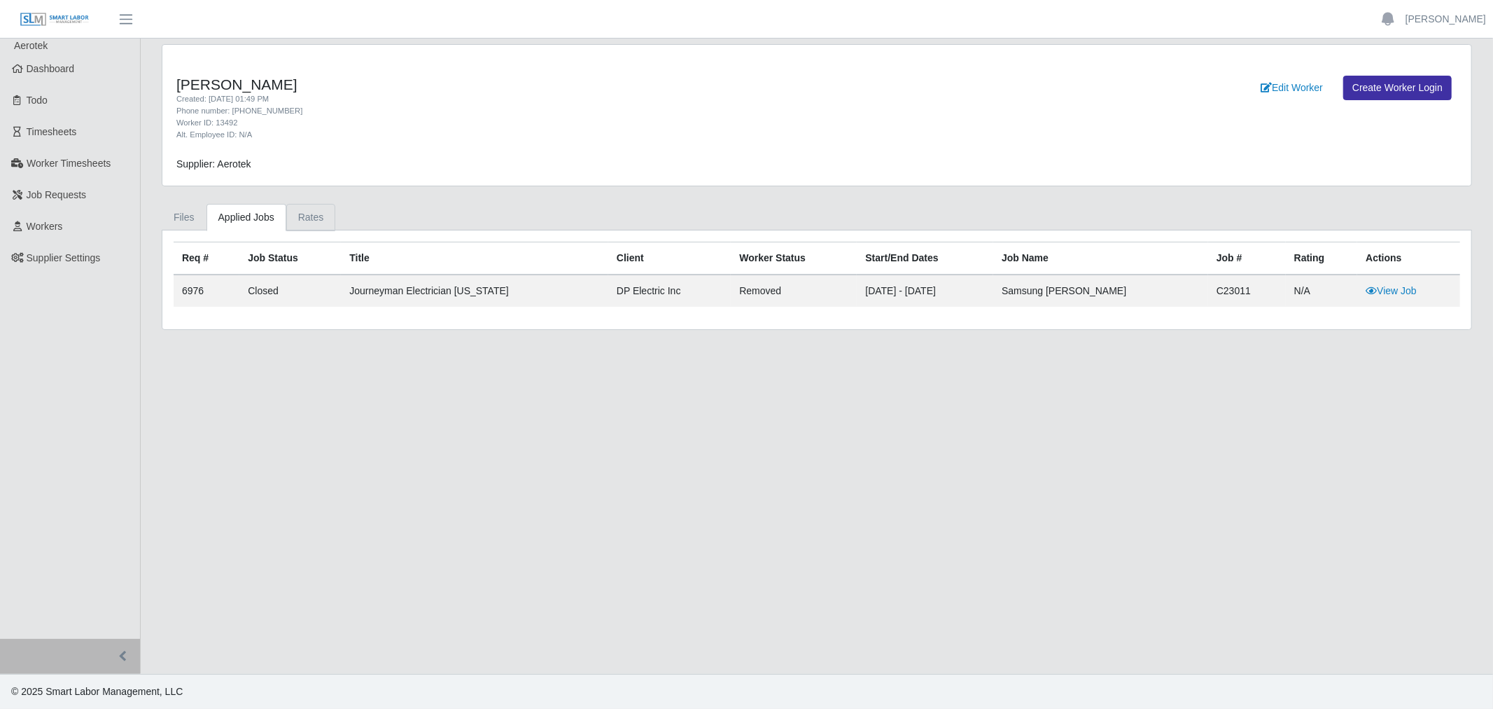
click at [313, 224] on link "Rates" at bounding box center [311, 217] width 50 height 27
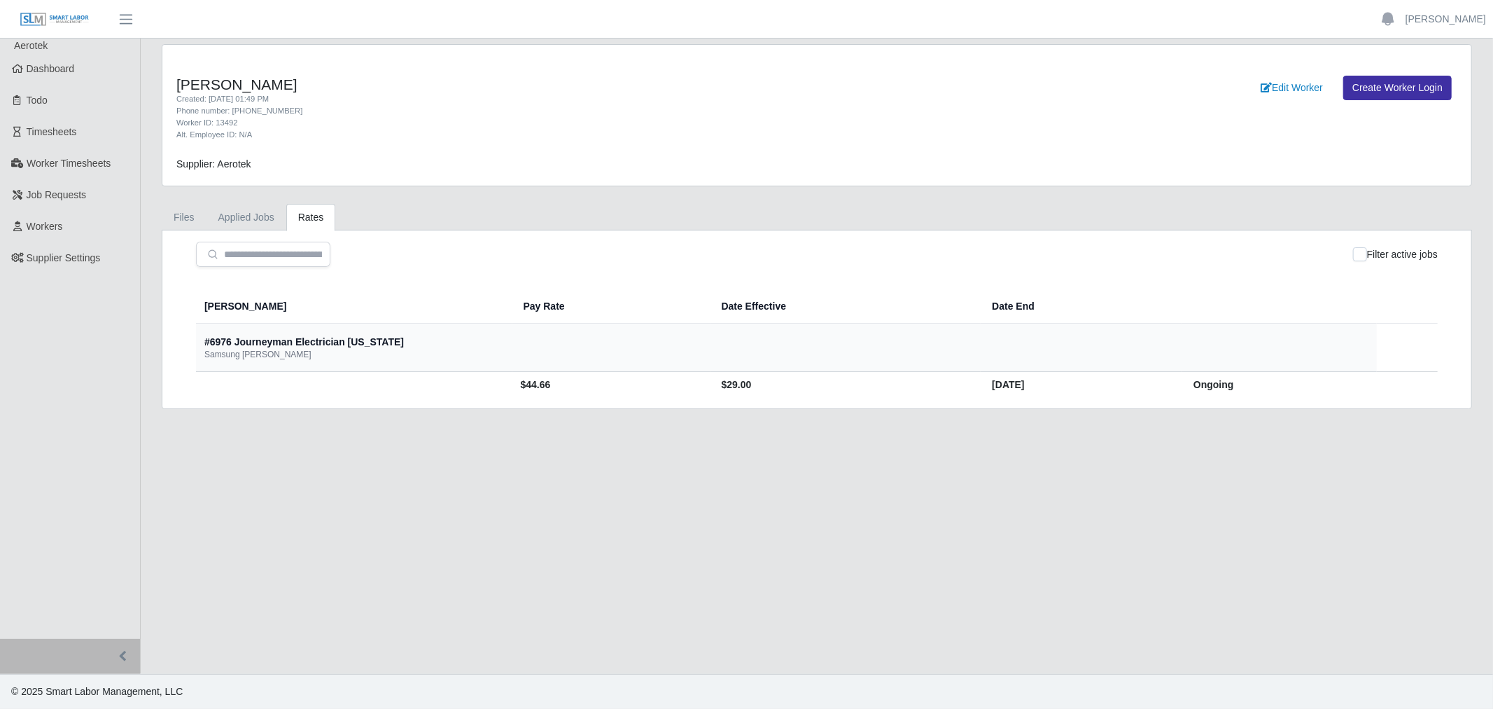
click at [512, 377] on td "$44.66" at bounding box center [611, 385] width 198 height 26
click at [512, 379] on td "$44.66" at bounding box center [611, 385] width 198 height 26
copy td "44.66"
drag, startPoint x: 506, startPoint y: 190, endPoint x: 503, endPoint y: 179, distance: 12.4
click at [505, 184] on div "Cervando Perez Created: 08/13/2024 01:49 PM Phone number: 469 767 1961 Worker I…" at bounding box center [817, 226] width 1332 height 365
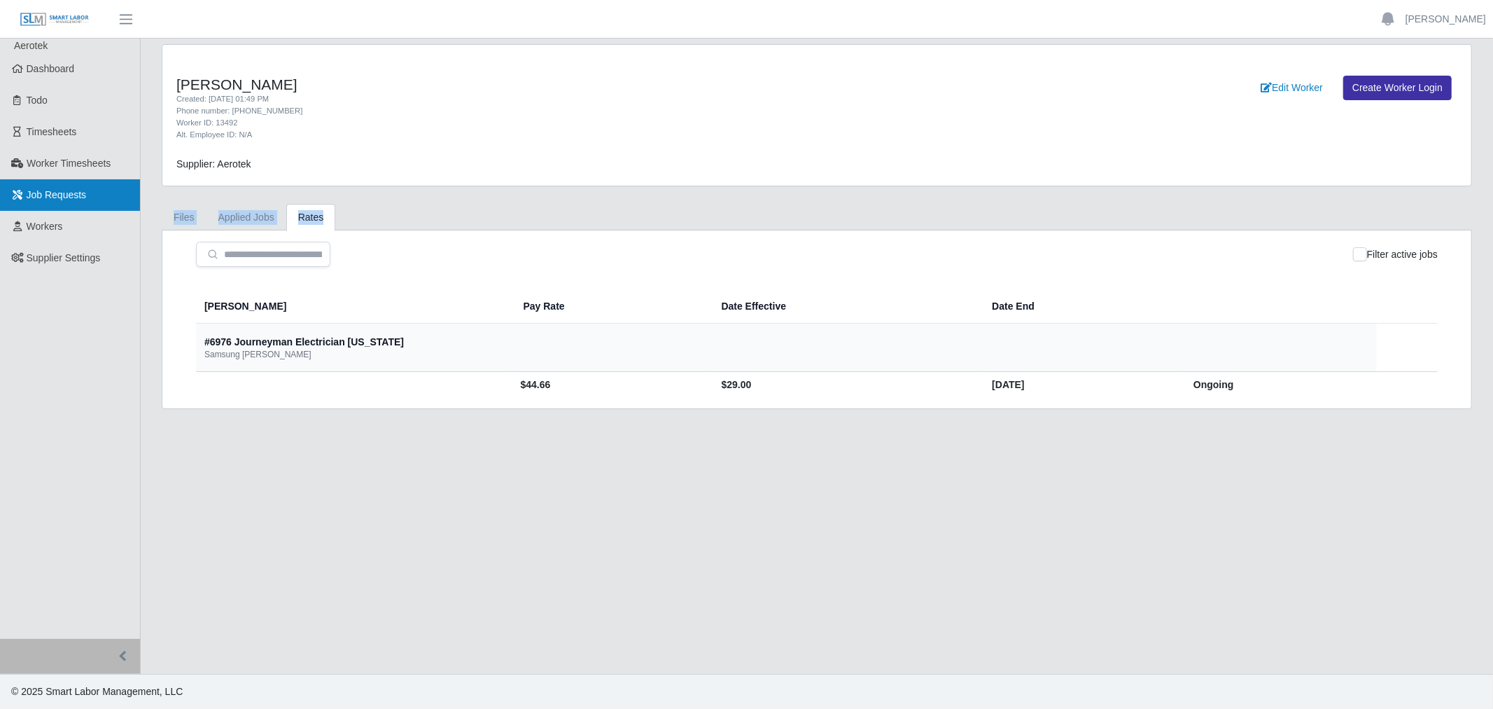
click at [7, 208] on link "Job Requests" at bounding box center [70, 195] width 140 height 32
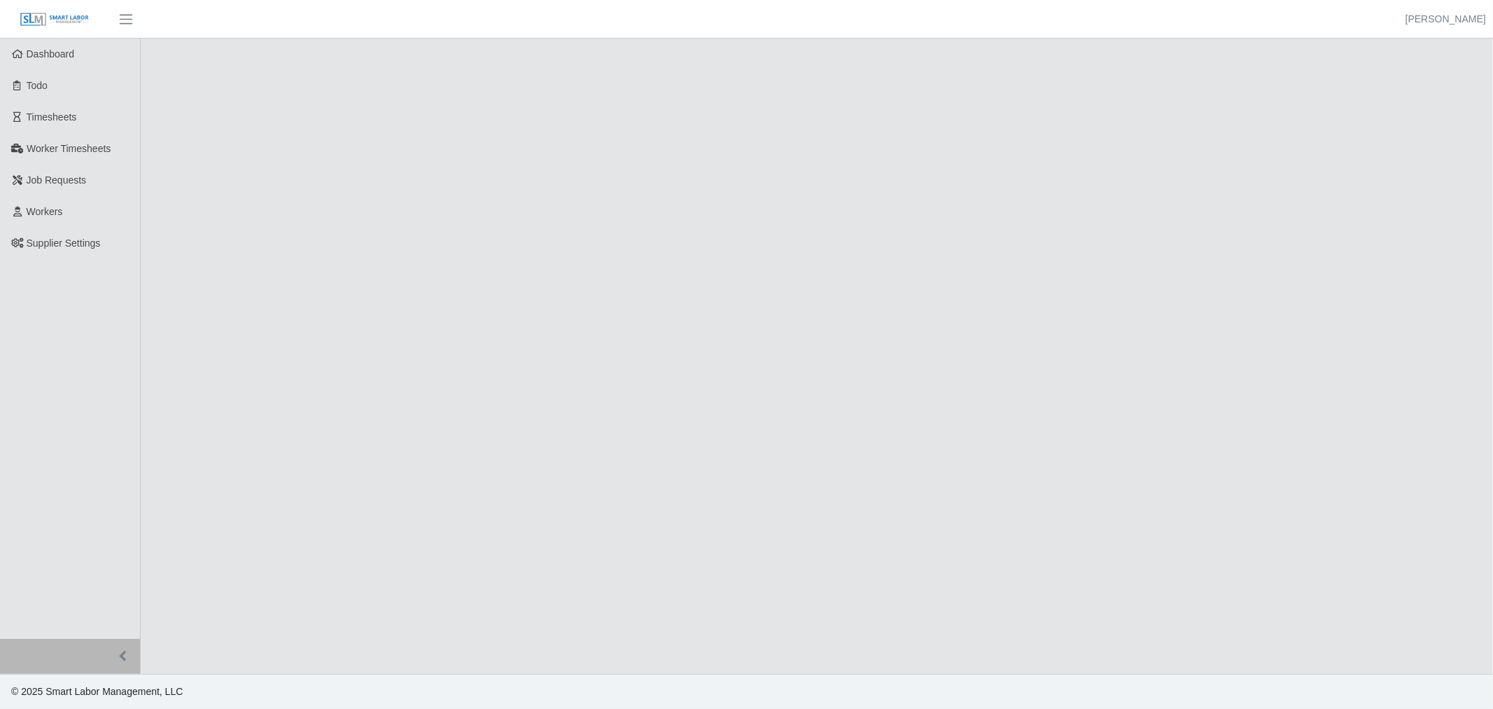
click at [29, 224] on link "Workers" at bounding box center [70, 212] width 140 height 32
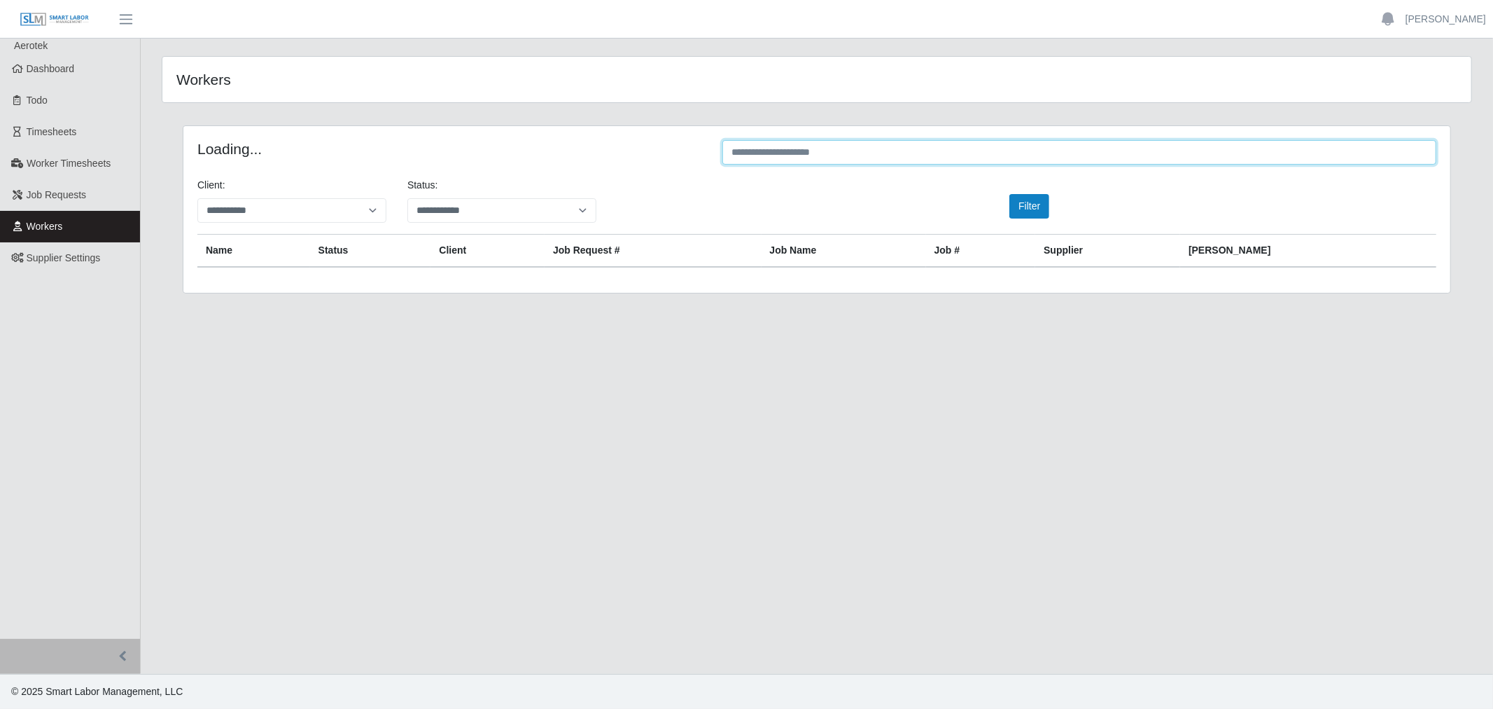
click at [835, 162] on input "text" at bounding box center [1080, 152] width 714 height 25
paste input "*****"
type input "*****"
click at [1026, 203] on button "Filter" at bounding box center [1030, 206] width 40 height 25
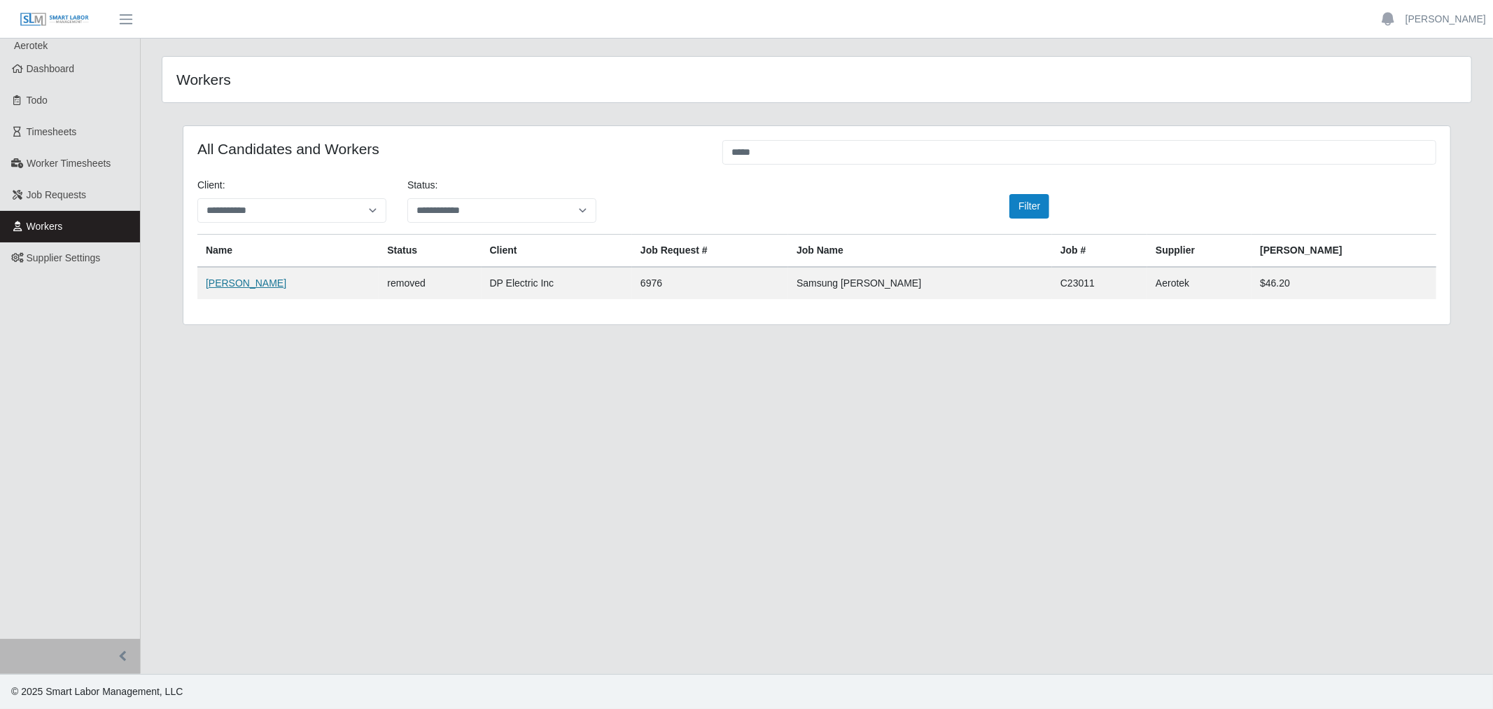
click at [228, 283] on link "[PERSON_NAME]" at bounding box center [246, 282] width 81 height 11
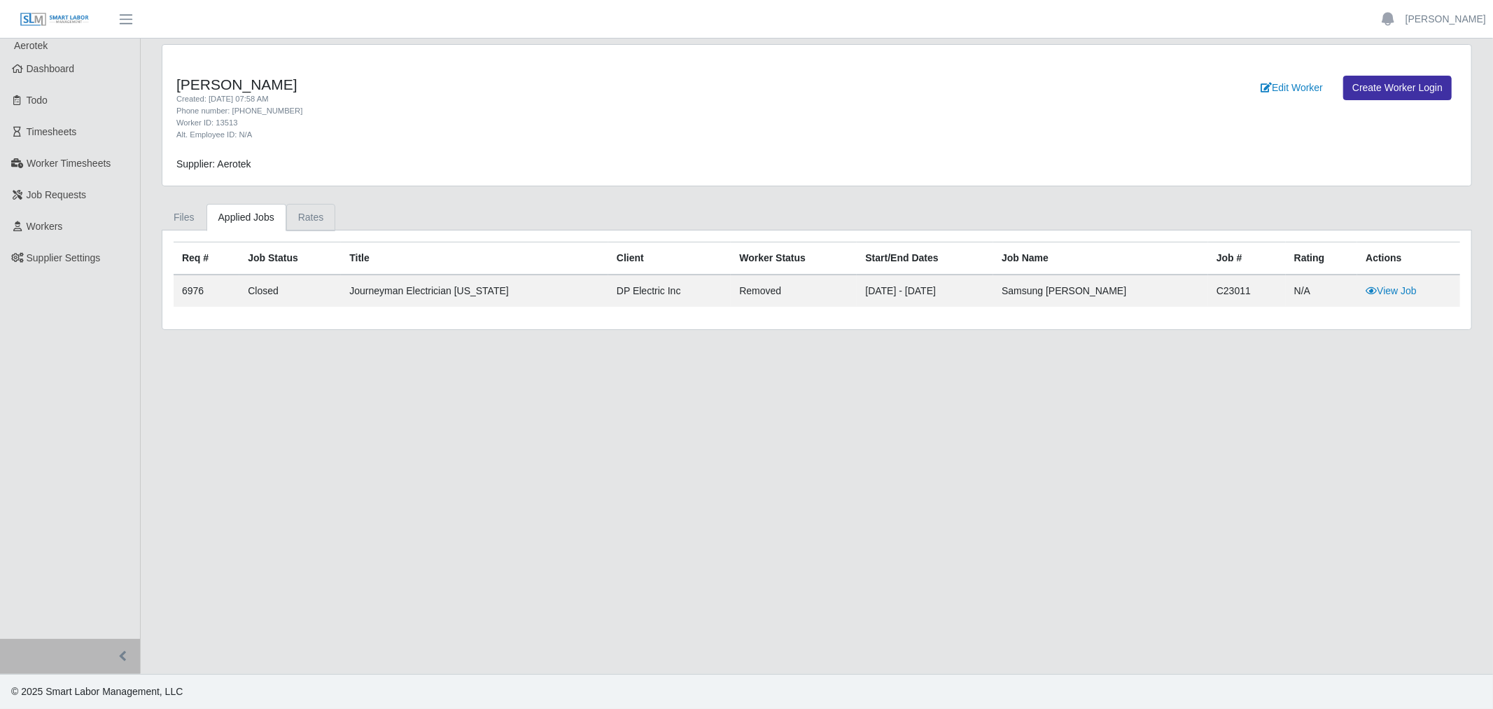
click at [291, 225] on link "Rates" at bounding box center [311, 217] width 50 height 27
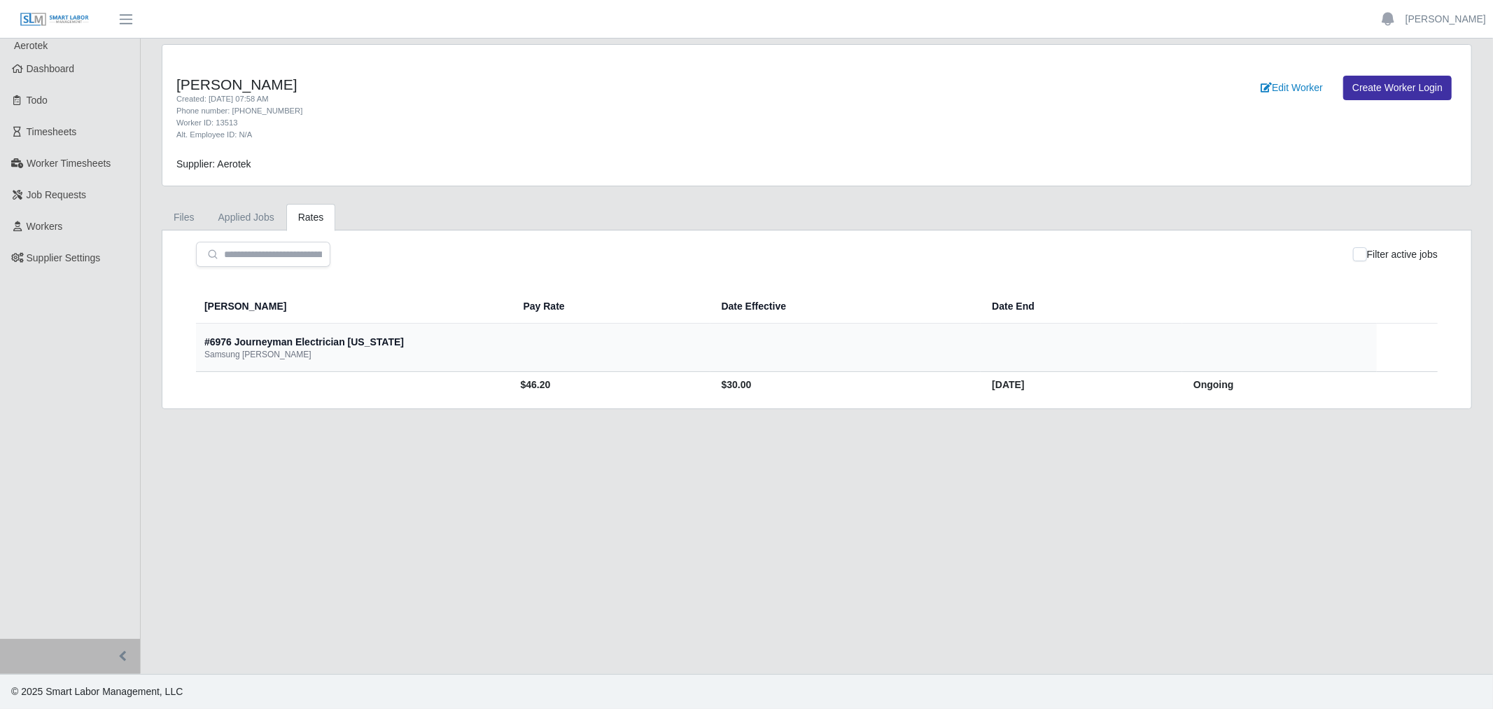
drag, startPoint x: 411, startPoint y: 375, endPoint x: 421, endPoint y: 389, distance: 17.7
click at [512, 383] on td "$46.20" at bounding box center [611, 385] width 198 height 26
click at [512, 389] on td "$46.20" at bounding box center [611, 385] width 198 height 26
copy td "46.20"
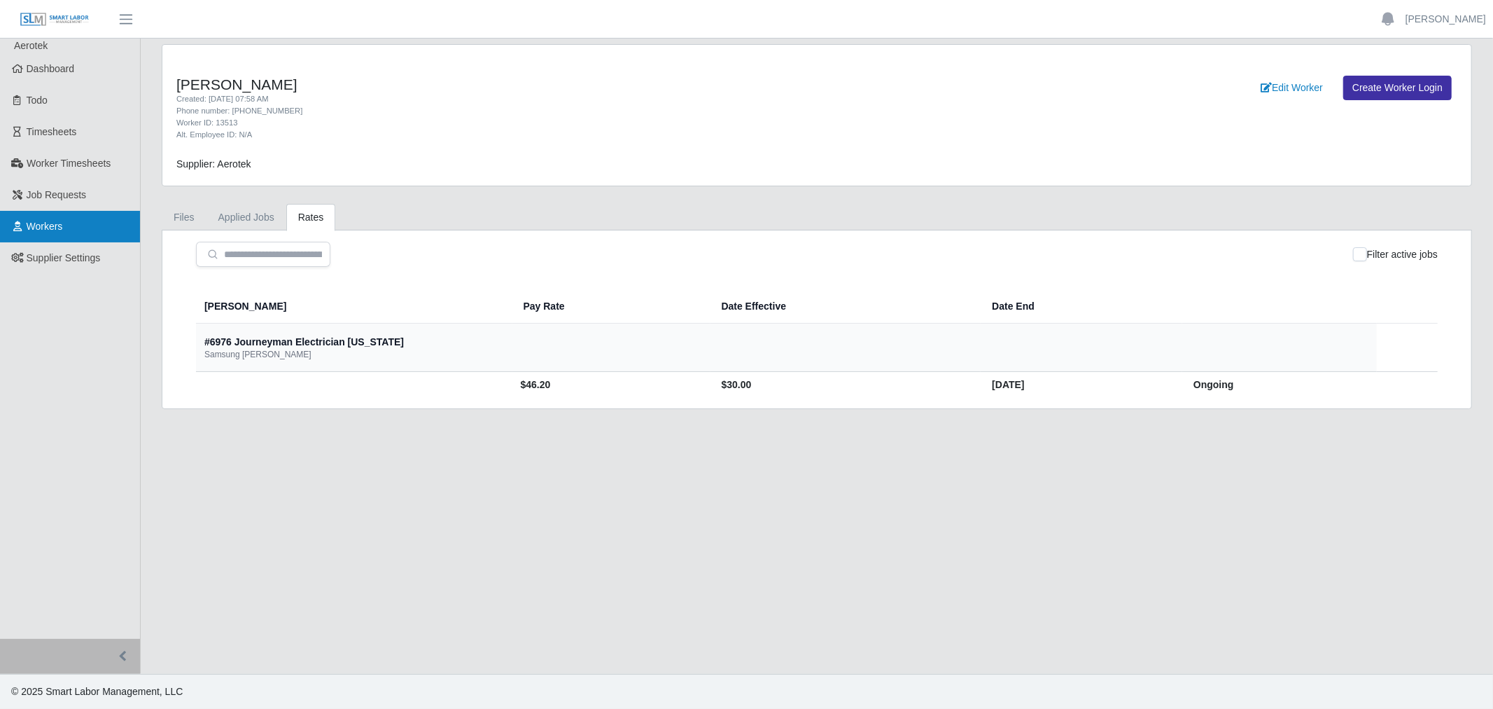
click at [43, 221] on span "Workers" at bounding box center [45, 226] width 36 height 11
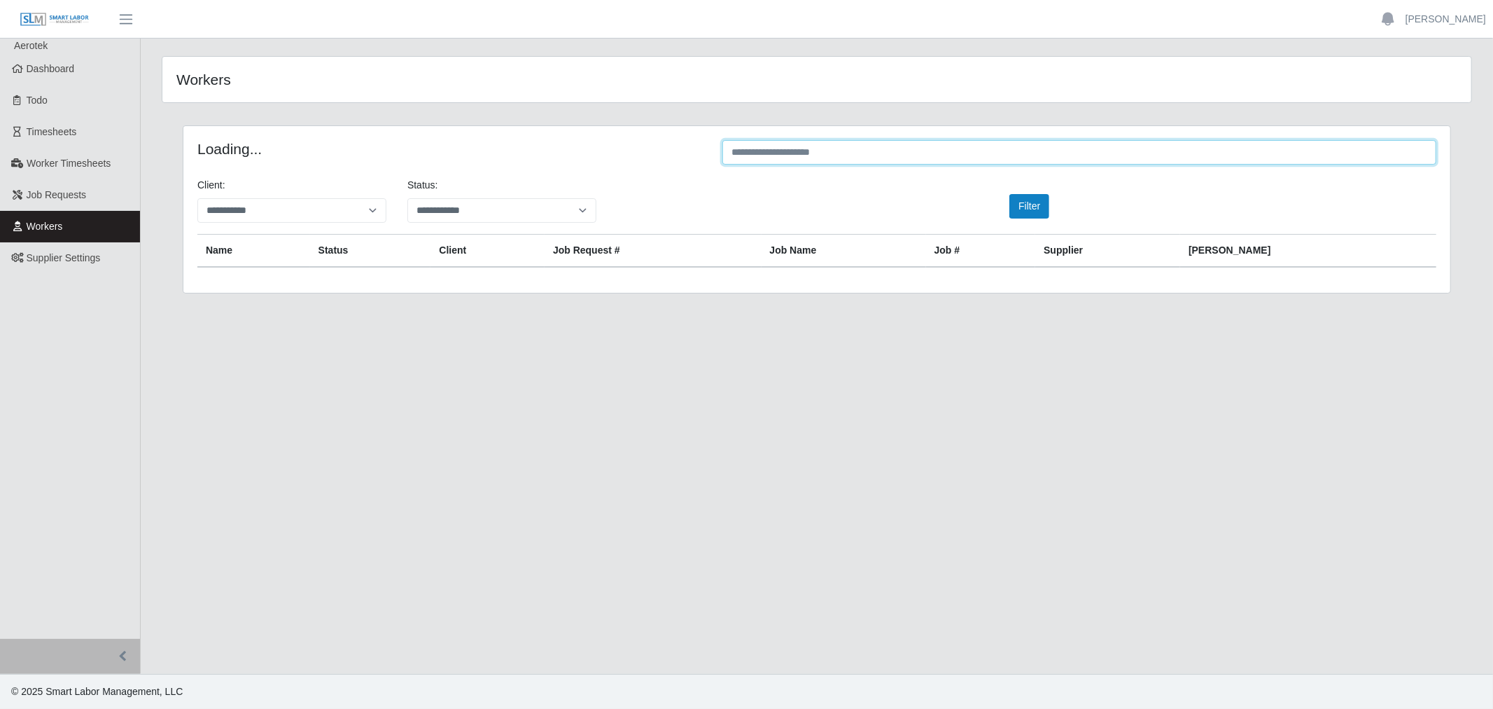
click at [846, 158] on input "text" at bounding box center [1080, 152] width 714 height 25
paste input "*********"
type input "*********"
click at [1012, 208] on button "Filter" at bounding box center [1030, 206] width 40 height 25
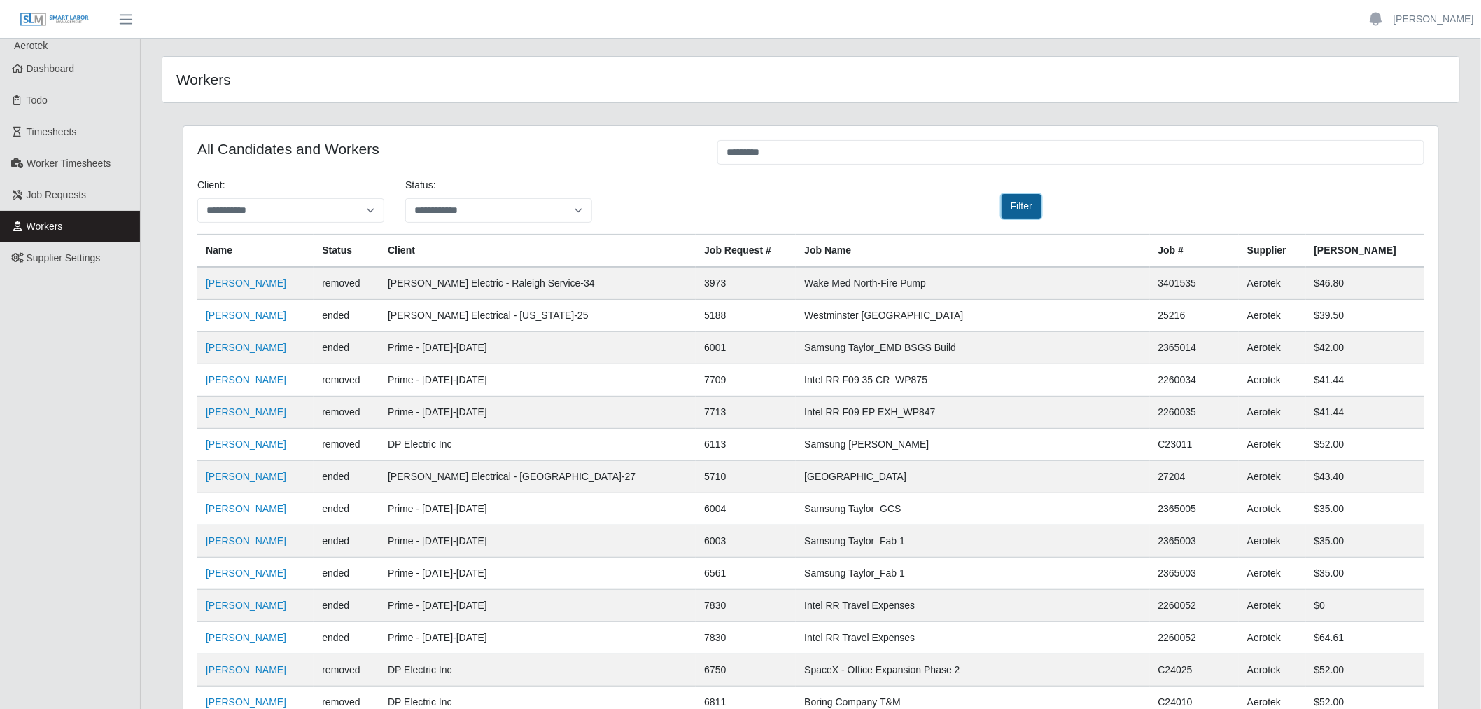
click at [1022, 202] on button "Filter" at bounding box center [1022, 206] width 40 height 25
click at [266, 445] on link "Carlos Rodriguez" at bounding box center [246, 443] width 81 height 11
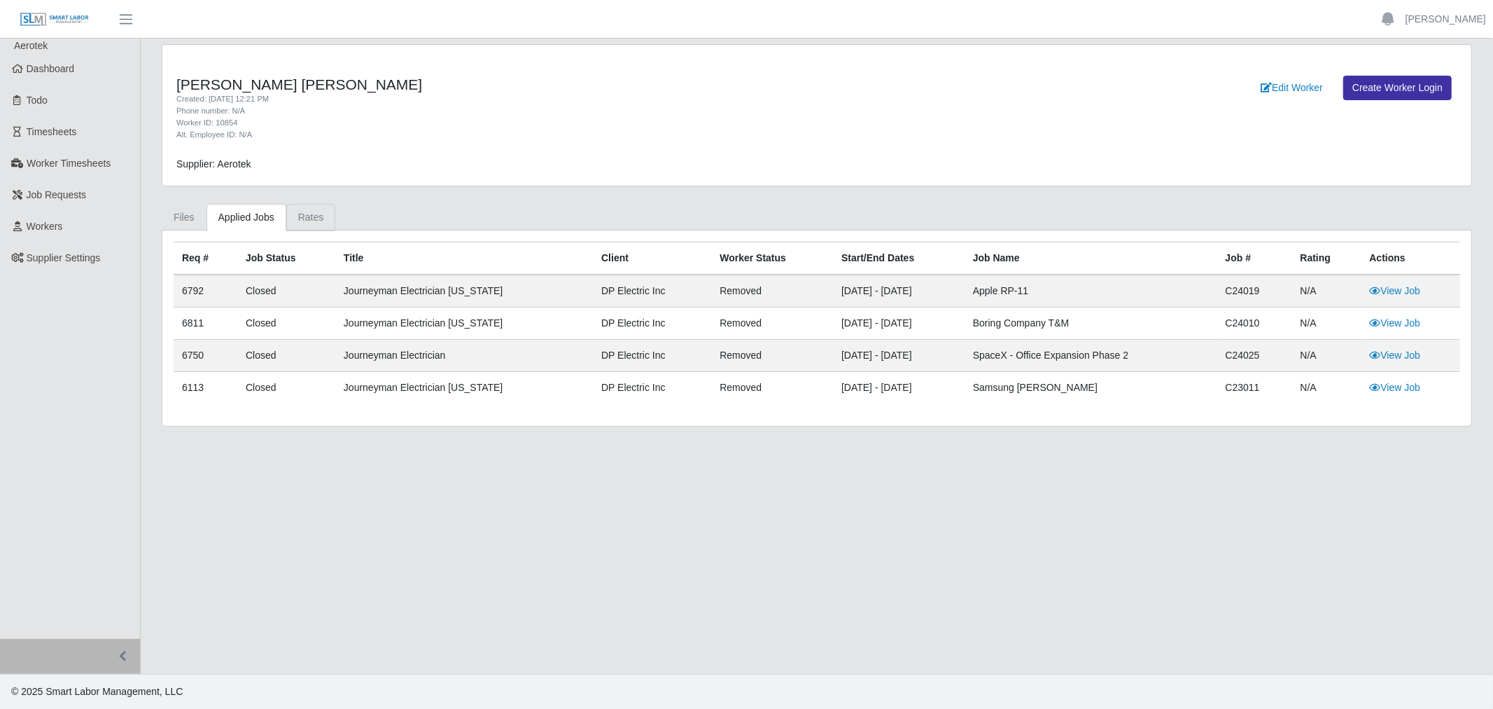
click at [322, 216] on link "Rates" at bounding box center [311, 217] width 50 height 27
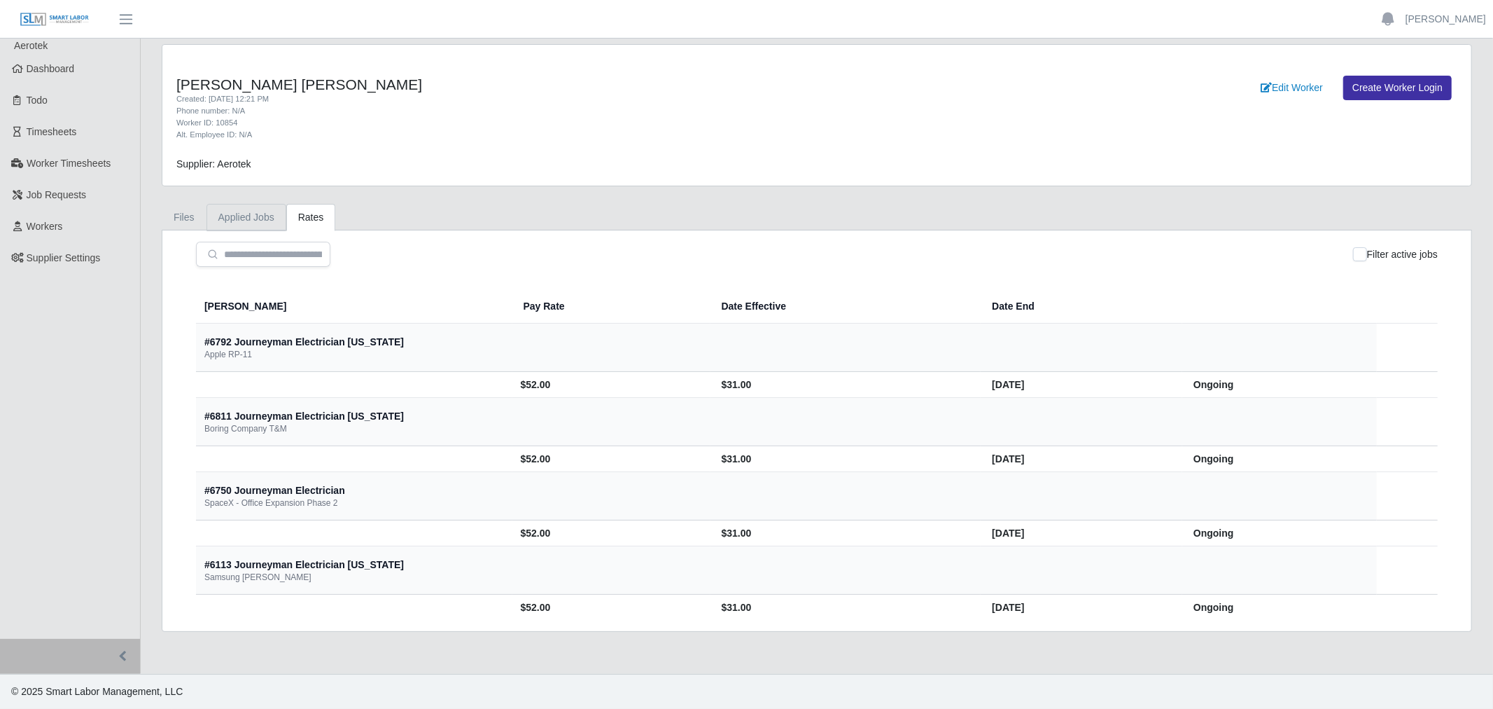
click at [207, 221] on link "Applied Jobs" at bounding box center [247, 217] width 80 height 27
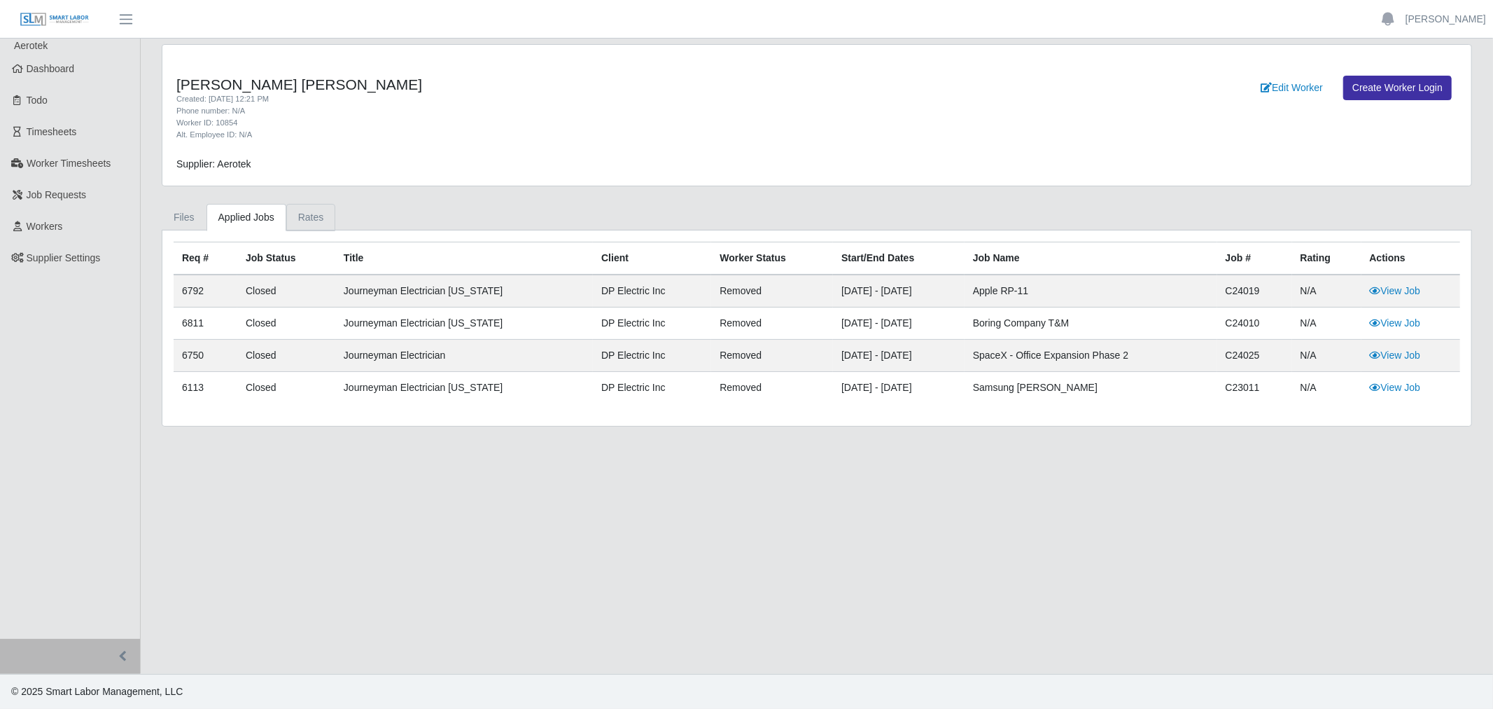
click at [292, 207] on link "Rates" at bounding box center [311, 217] width 50 height 27
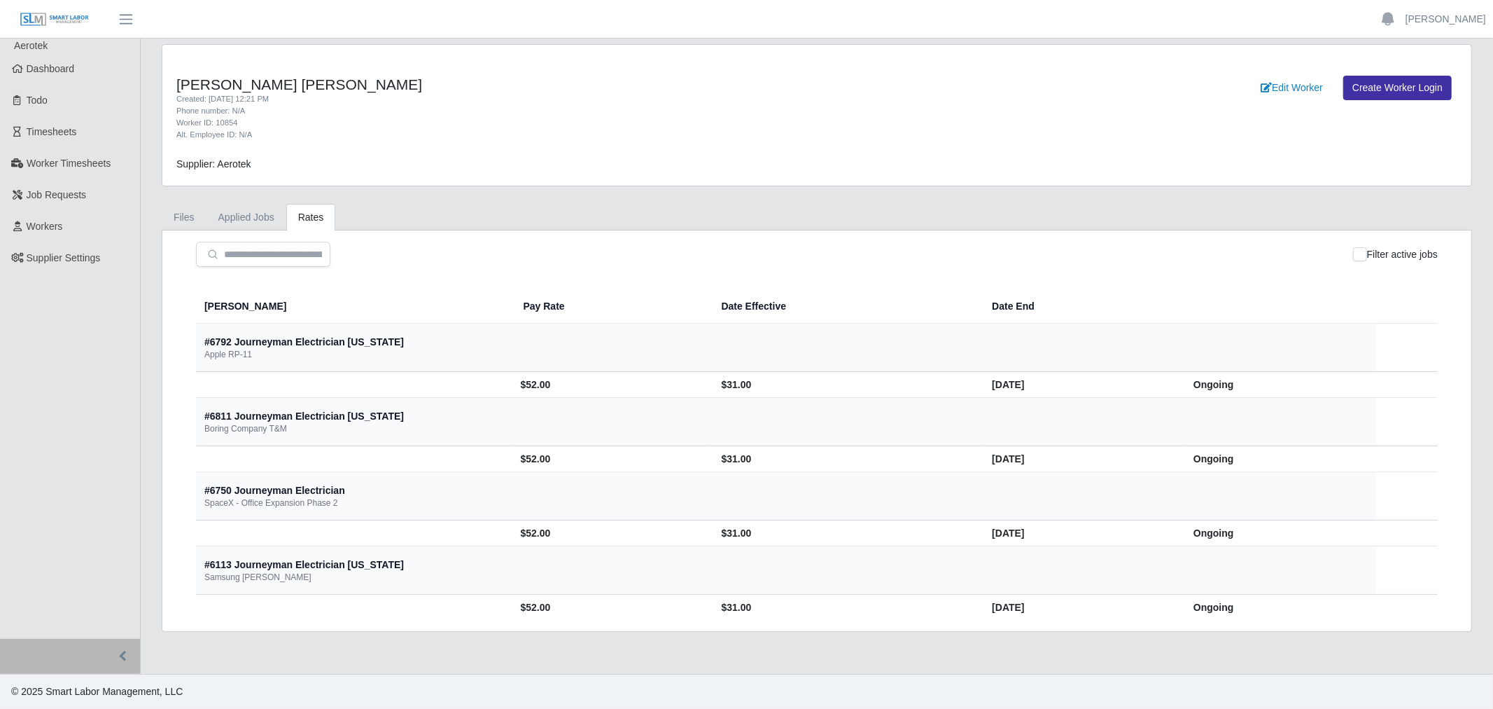
click at [512, 385] on td "$52.00" at bounding box center [611, 385] width 198 height 26
copy td "52.00"
click at [512, 394] on td "$52.00" at bounding box center [611, 385] width 198 height 26
